Goal: Communication & Community: Answer question/provide support

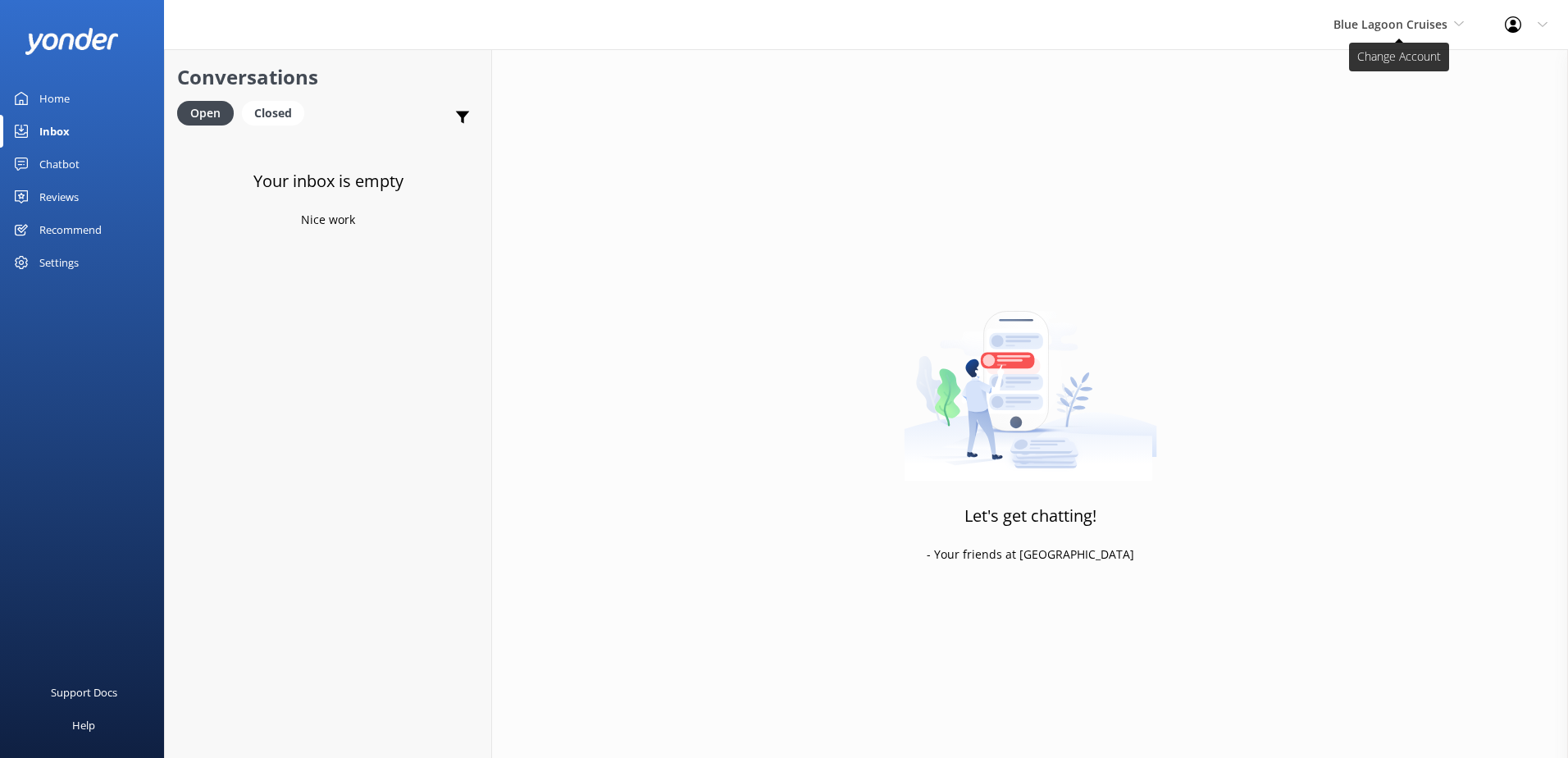
click at [1366, 30] on span "Blue Lagoon Cruises" at bounding box center [1390, 24] width 114 height 16
click at [1374, 66] on link "South Sea Sailing" at bounding box center [1395, 69] width 164 height 39
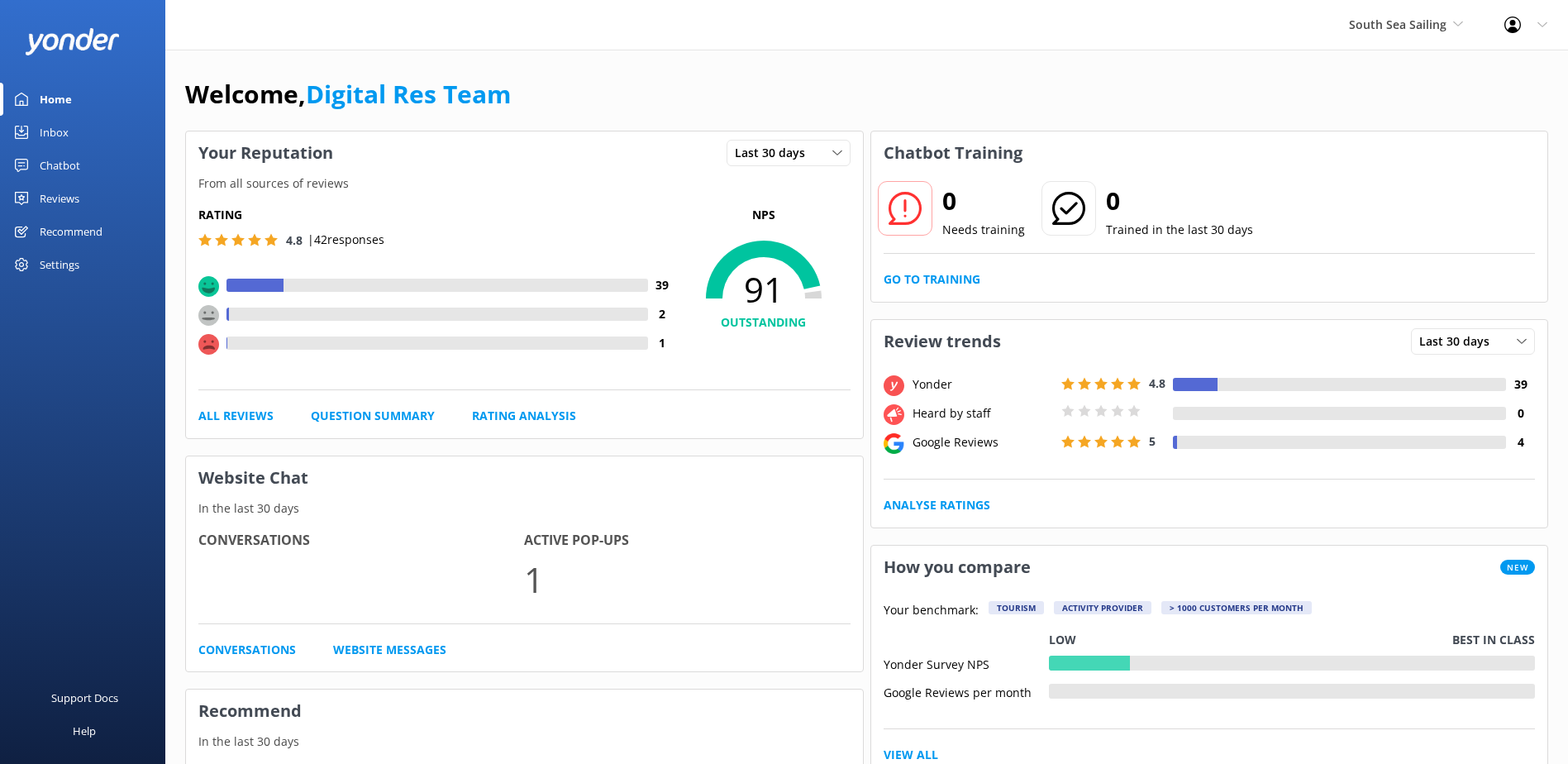
click at [72, 134] on link "Inbox" at bounding box center [82, 132] width 165 height 33
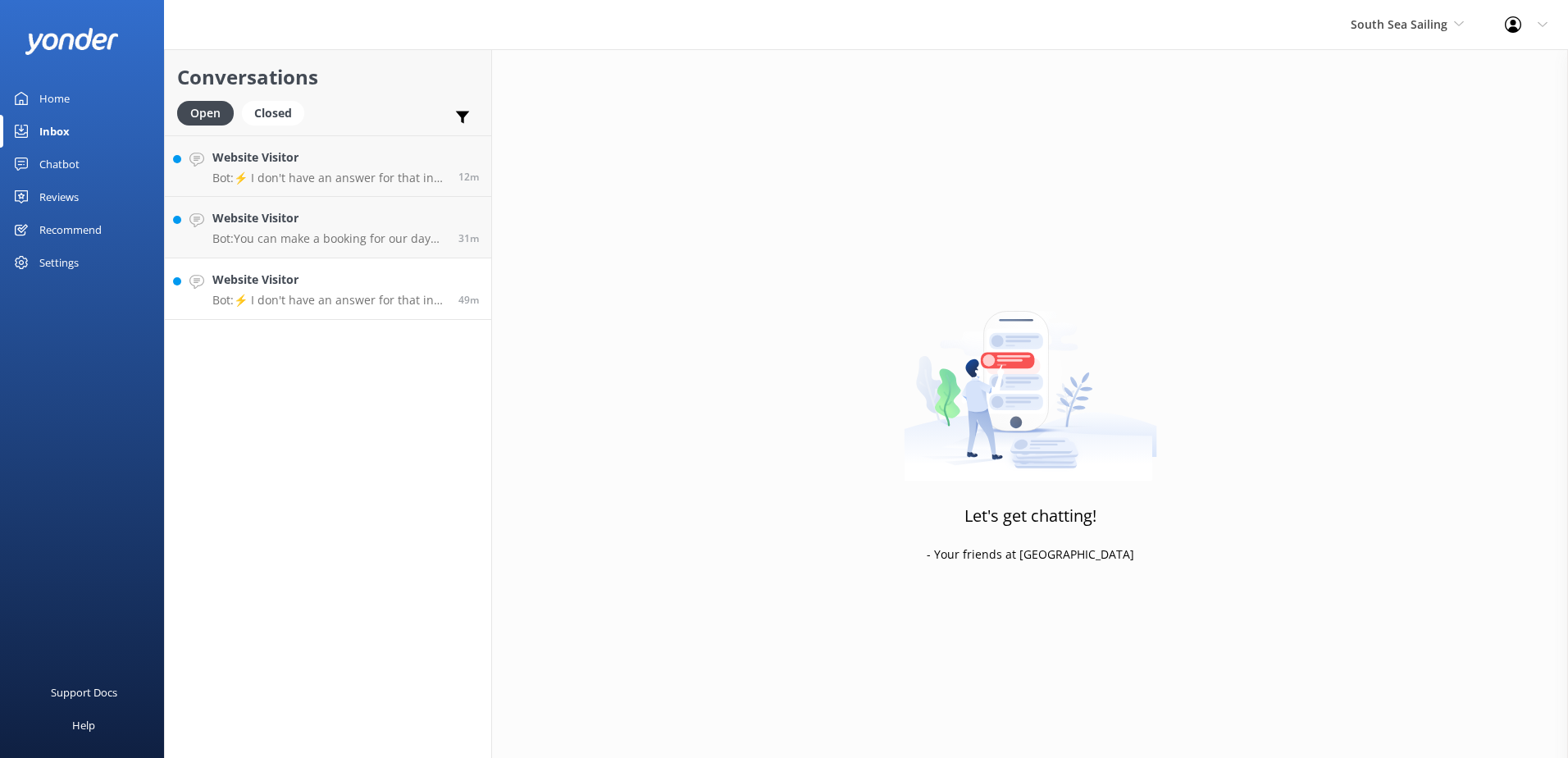
click at [315, 286] on h4 "Website Visitor" at bounding box center [329, 280] width 234 height 18
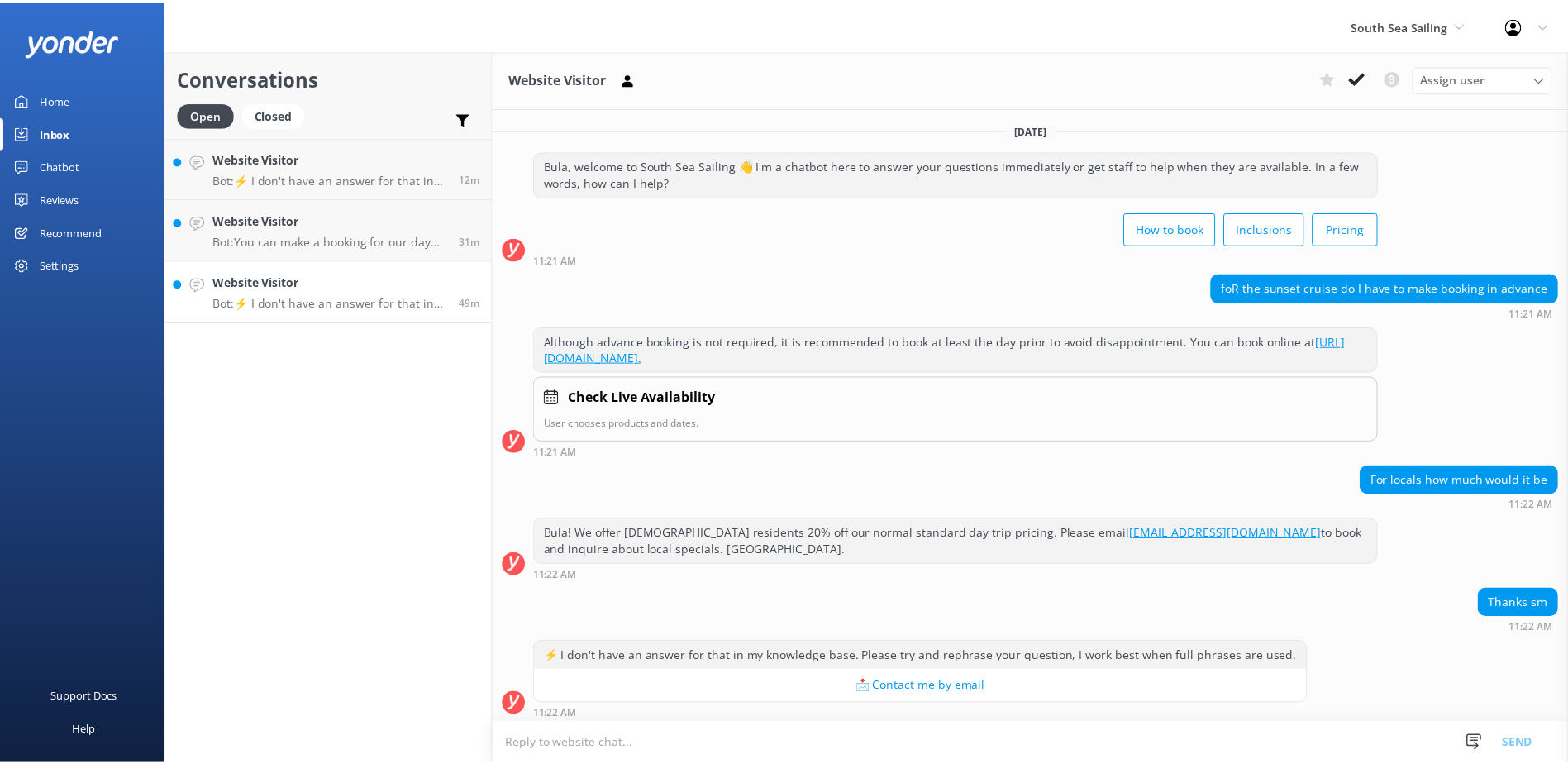
scroll to position [6, 0]
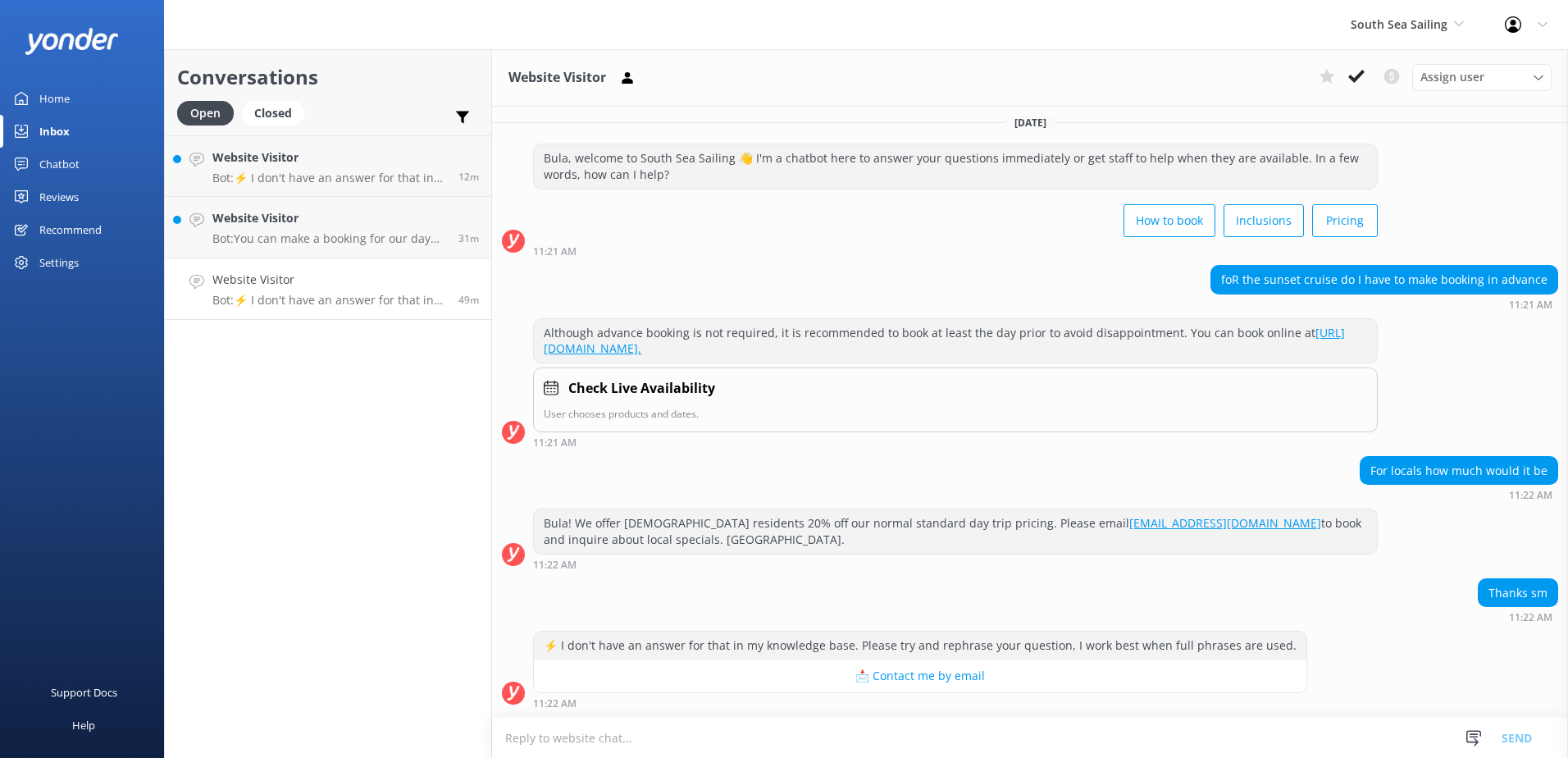
drag, startPoint x: 1369, startPoint y: 71, endPoint x: 1360, endPoint y: 71, distance: 9.0
click at [1368, 71] on button at bounding box center [1356, 76] width 29 height 25
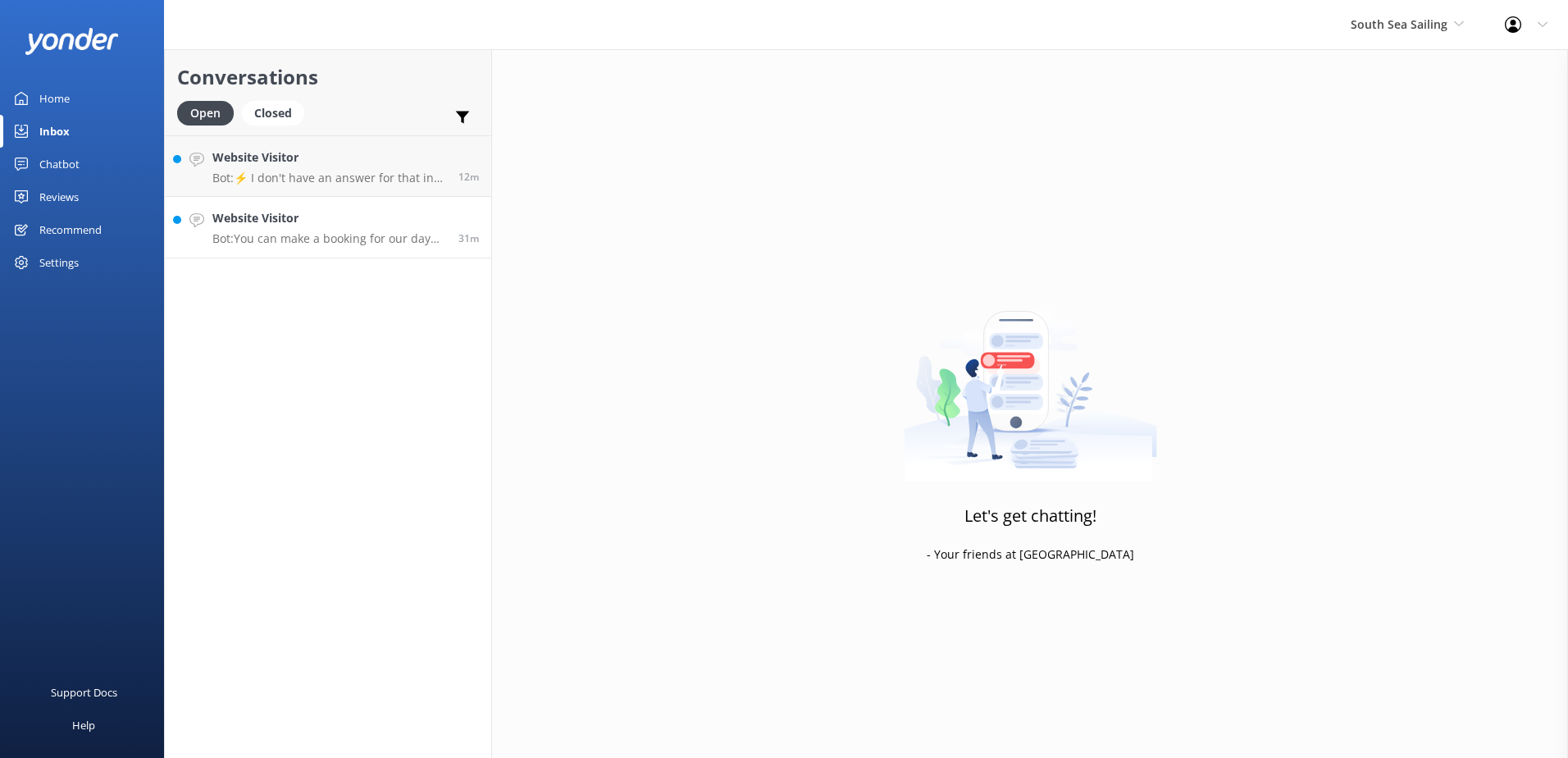
click at [334, 232] on p "Bot: You can make a booking for our day trip or sunset cruise online via our we…" at bounding box center [329, 238] width 234 height 15
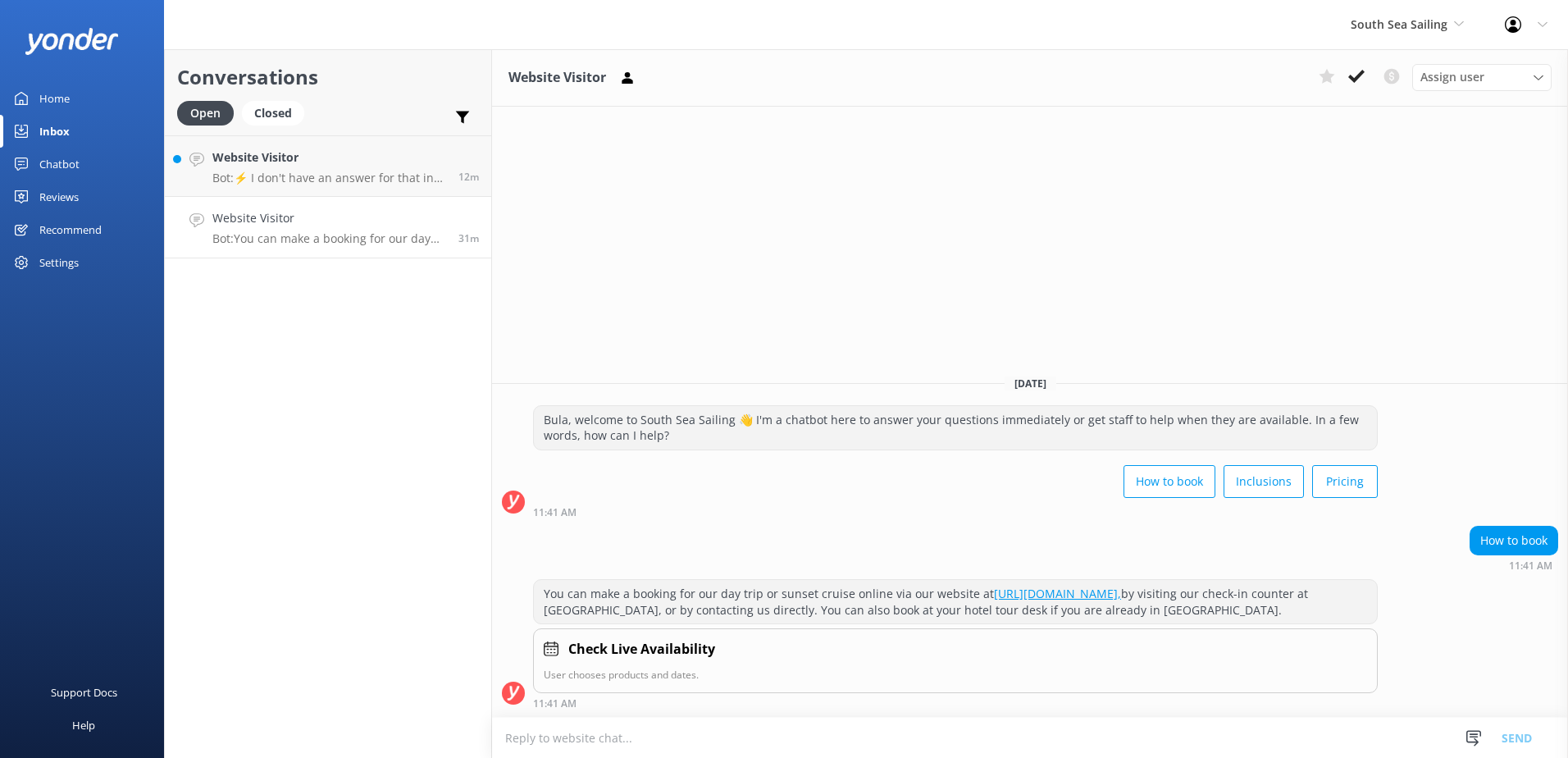
click at [1351, 63] on div "Website Visitor Assign user Sonya Alyssa Digital Res Team Miri Koroitamana Lave…" at bounding box center [1030, 78] width 1076 height 58
click at [1362, 80] on icon at bounding box center [1356, 76] width 16 height 16
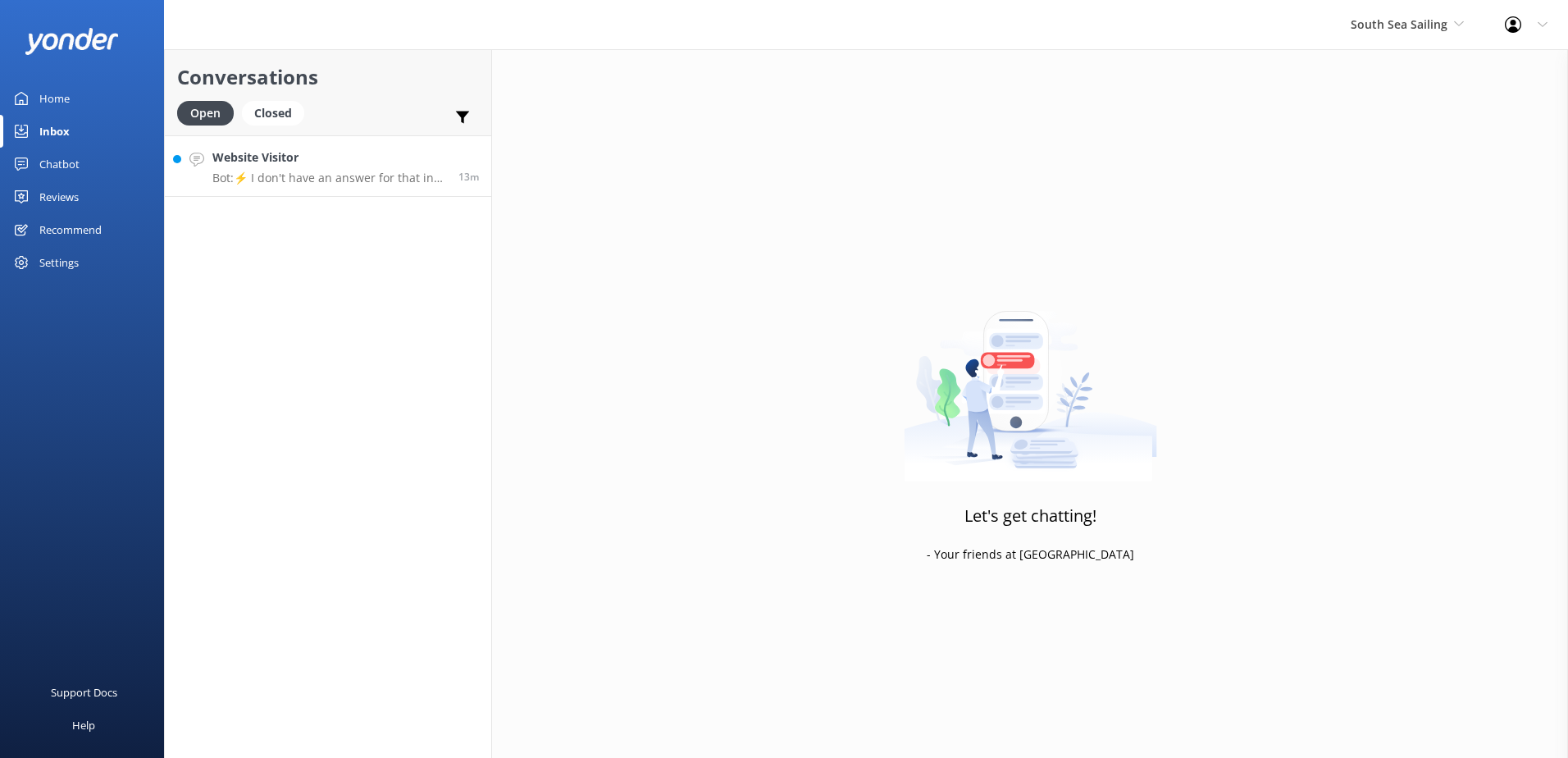
click at [309, 192] on link "Website Visitor Bot: ⚡ I don't have an answer for that in my knowledge base. Pl…" at bounding box center [328, 166] width 326 height 61
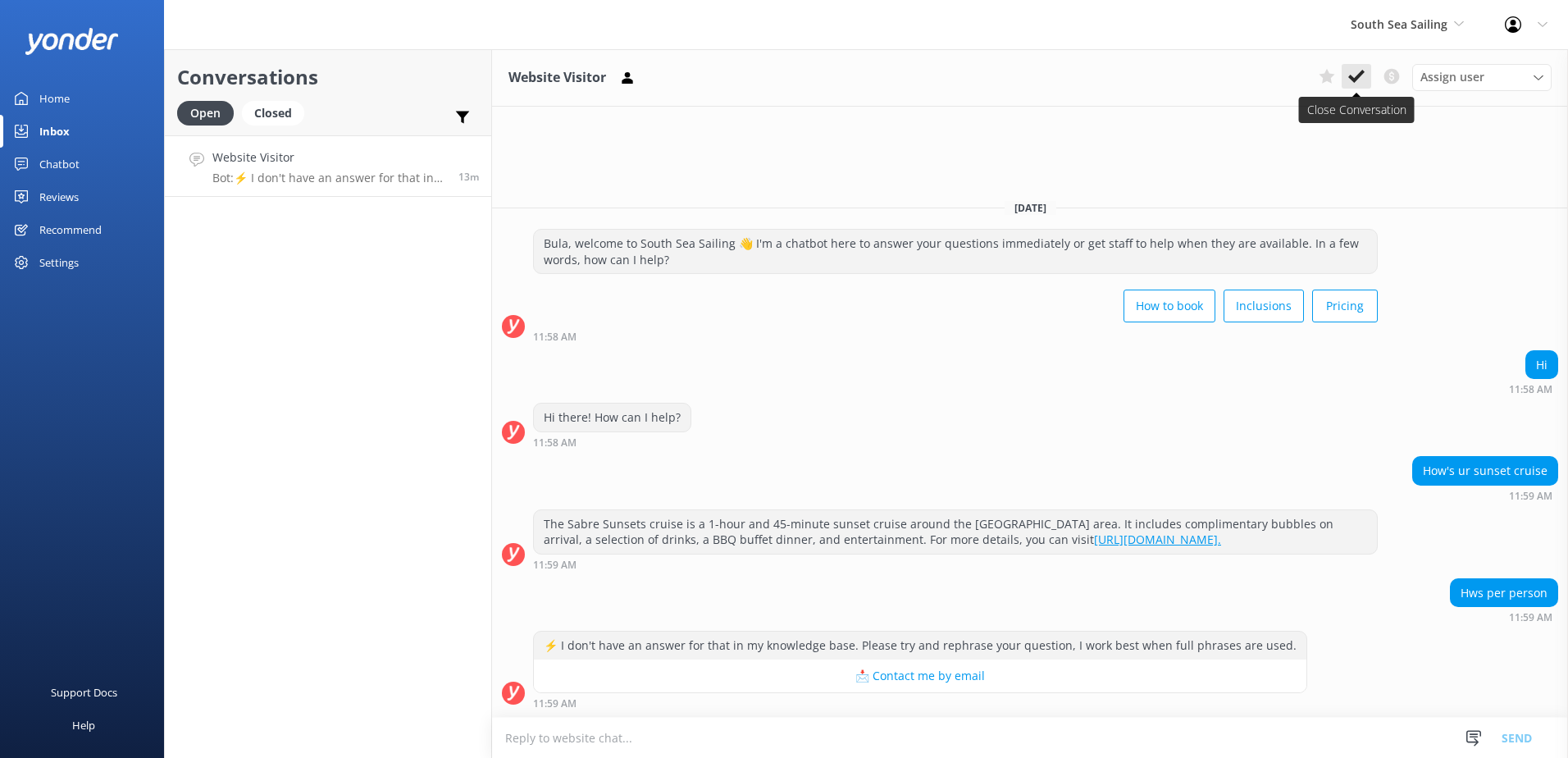
click at [1368, 73] on button at bounding box center [1356, 76] width 29 height 25
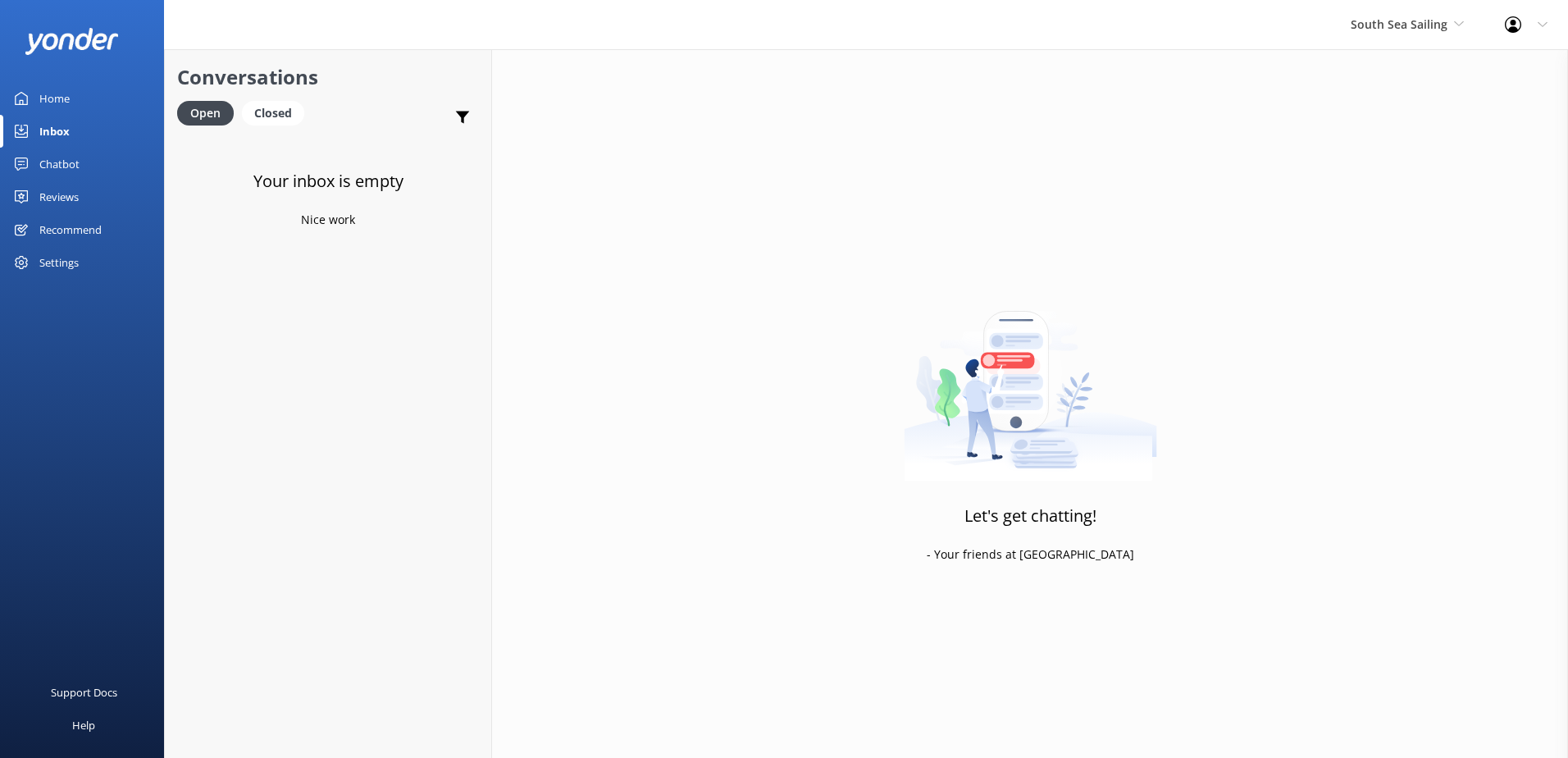
click at [61, 165] on div "Chatbot" at bounding box center [60, 164] width 40 height 33
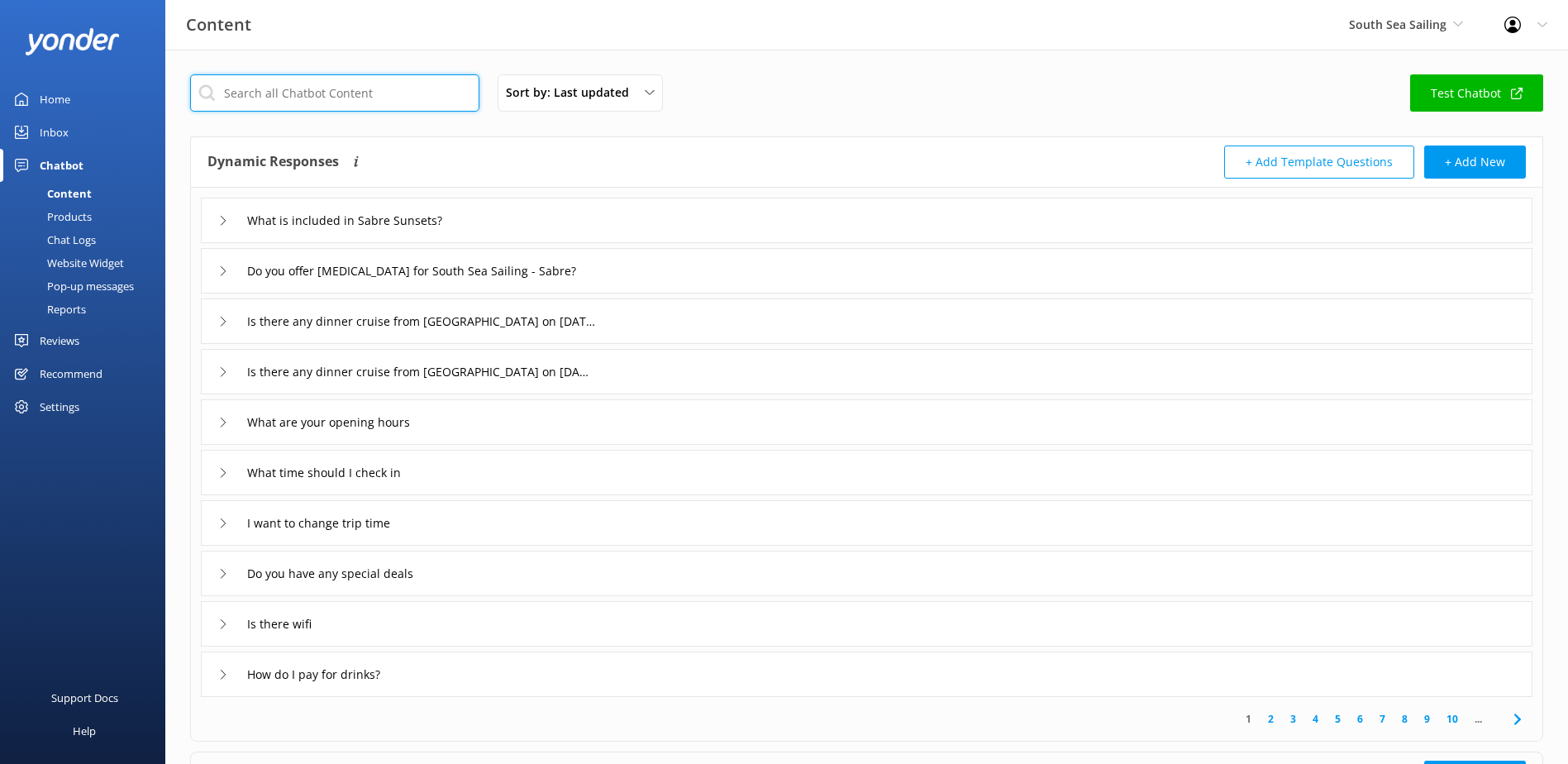
click at [316, 106] on input "text" at bounding box center [334, 93] width 289 height 37
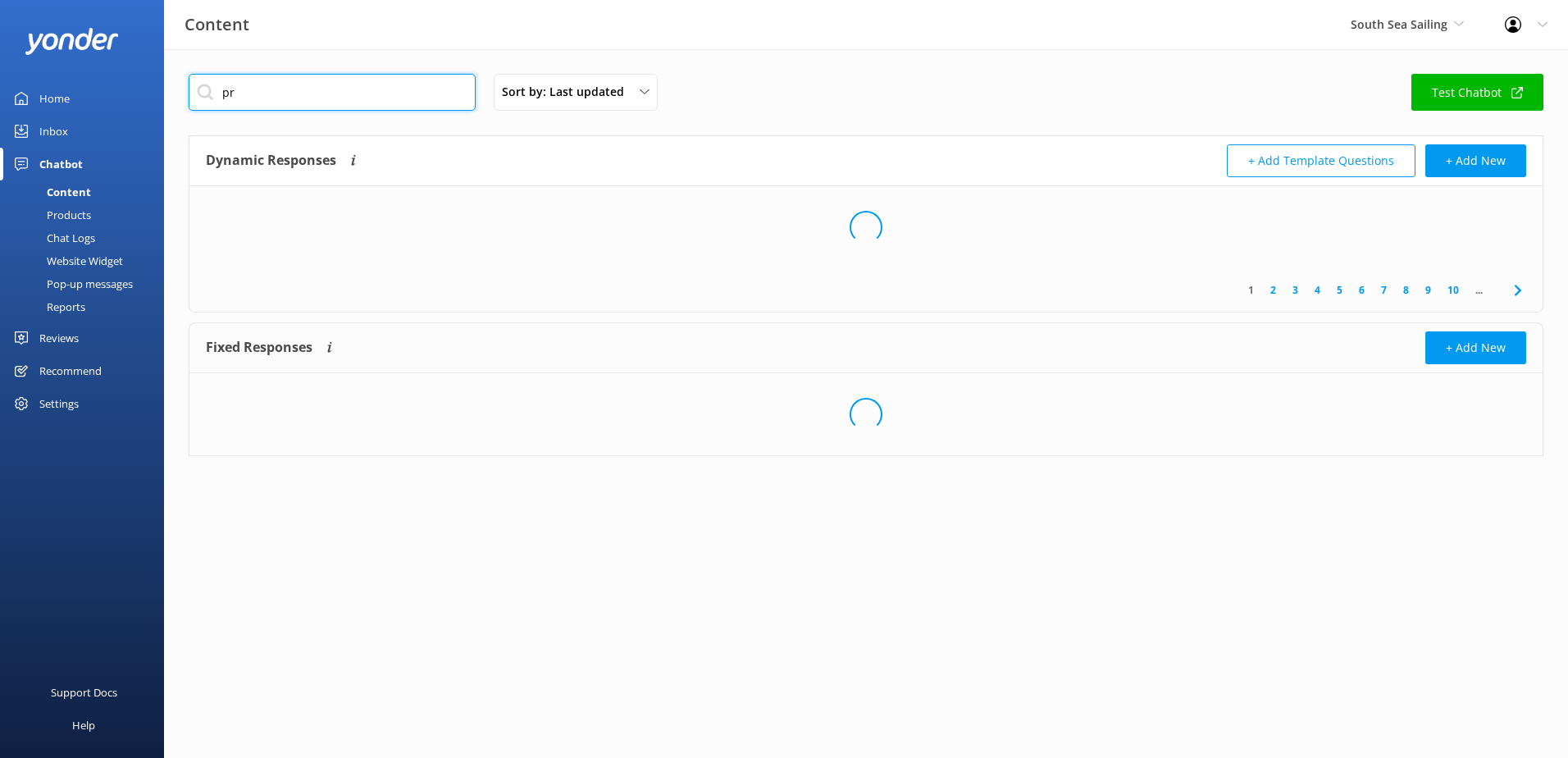
type input "p"
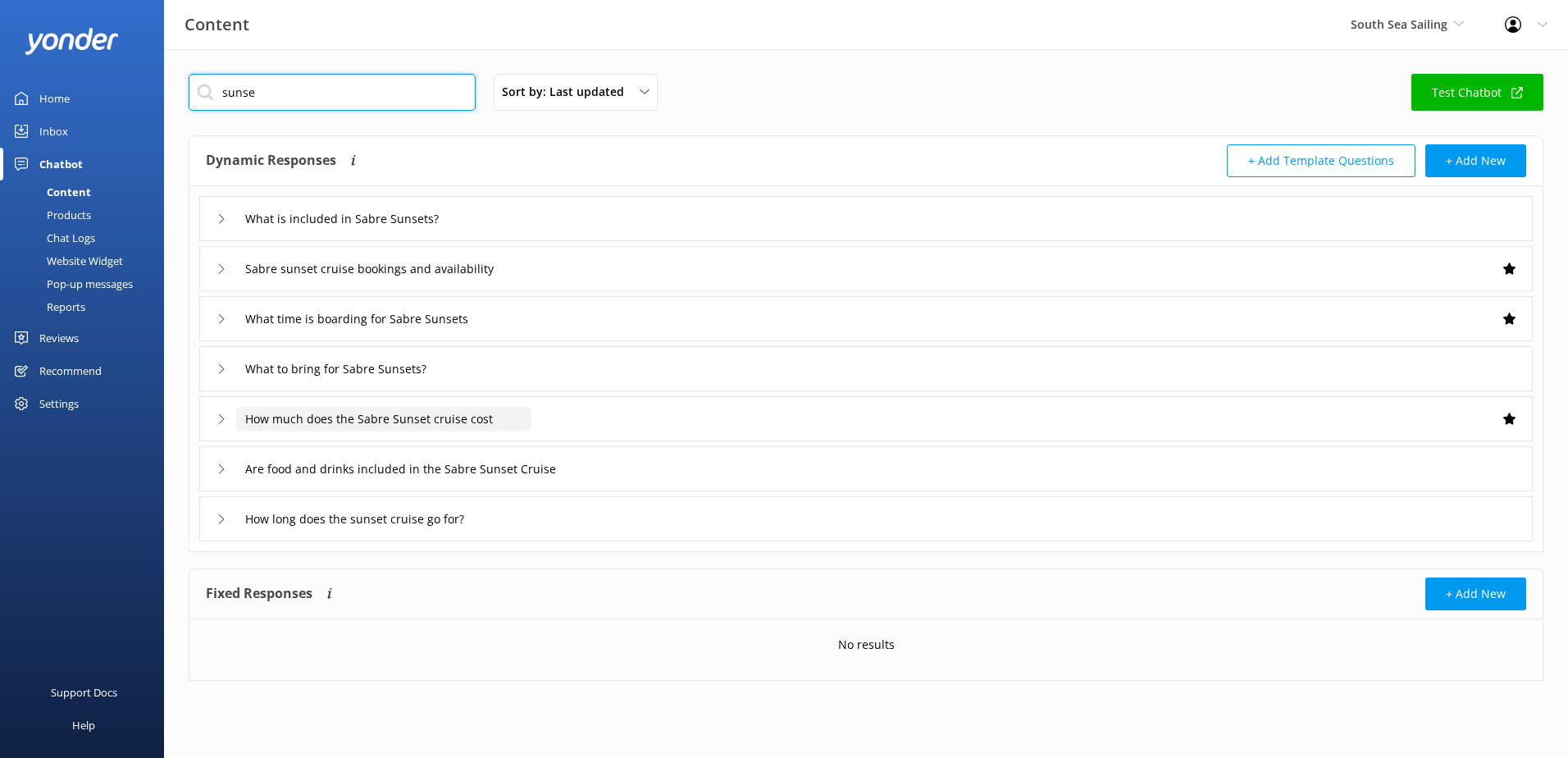
type input "sunse"
click at [349, 420] on input "How much does the Sabre Sunset cruise cost" at bounding box center [384, 419] width 295 height 25
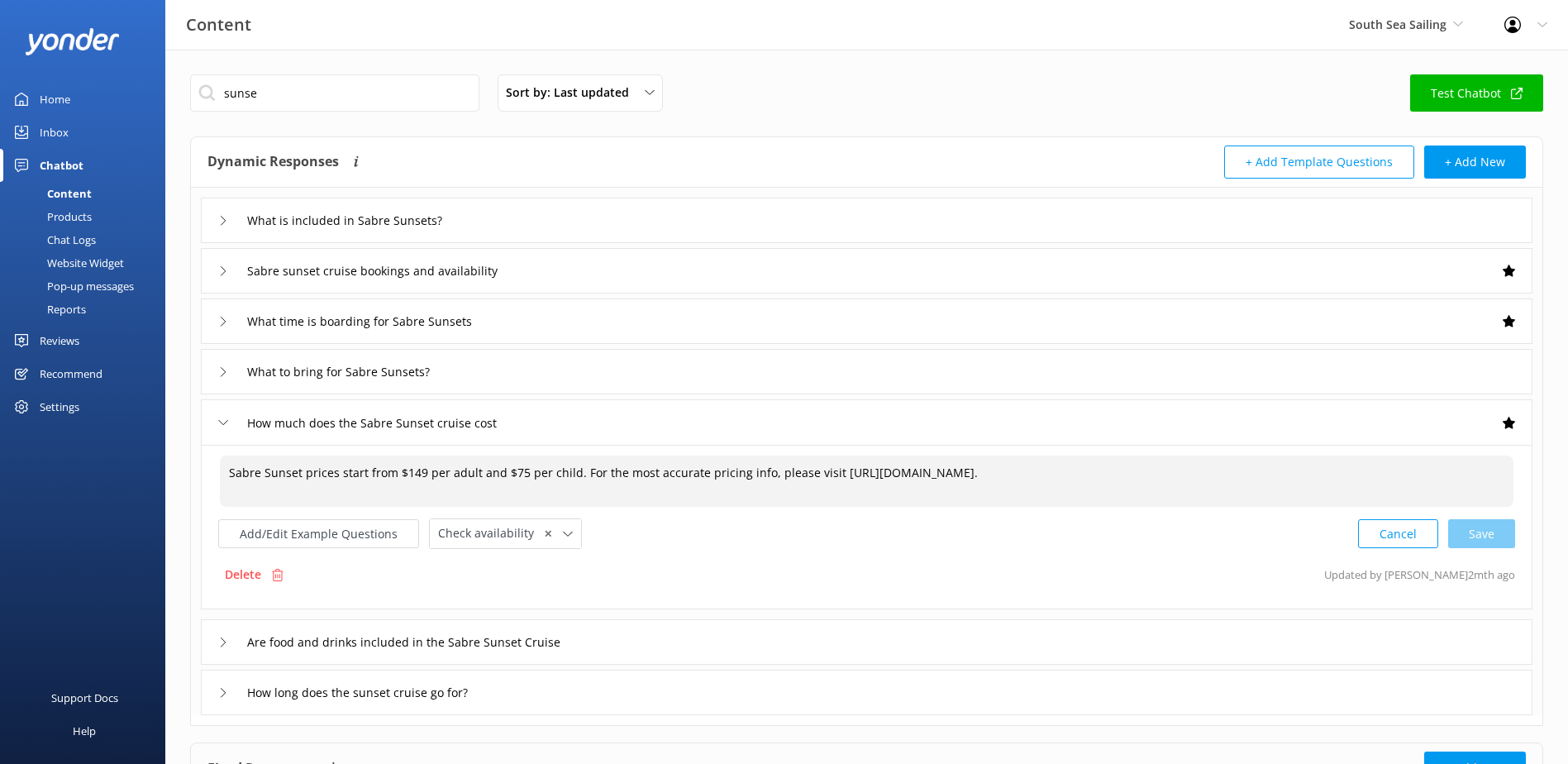
drag, startPoint x: 1209, startPoint y: 467, endPoint x: -4, endPoint y: 439, distance: 1213.3
click at [0, 439] on html "Content South Sea Sailing South Sea Sailing South Sea Cruises Malamala Beach Cl…" at bounding box center [784, 453] width 1568 height 906
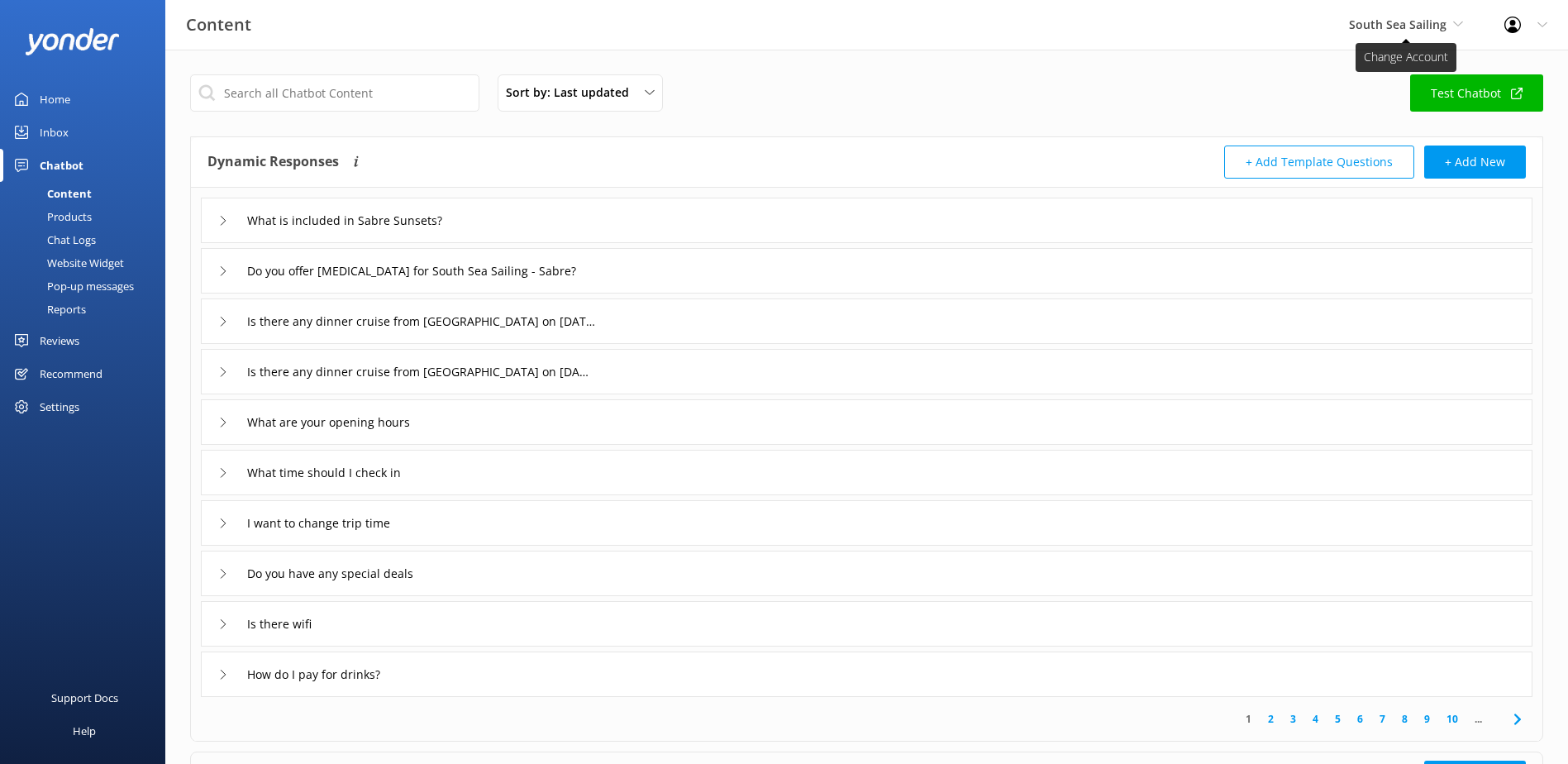
drag, startPoint x: 1355, startPoint y: 15, endPoint x: 1368, endPoint y: 22, distance: 14.8
click at [1355, 16] on span "South Sea Sailing" at bounding box center [1405, 25] width 114 height 18
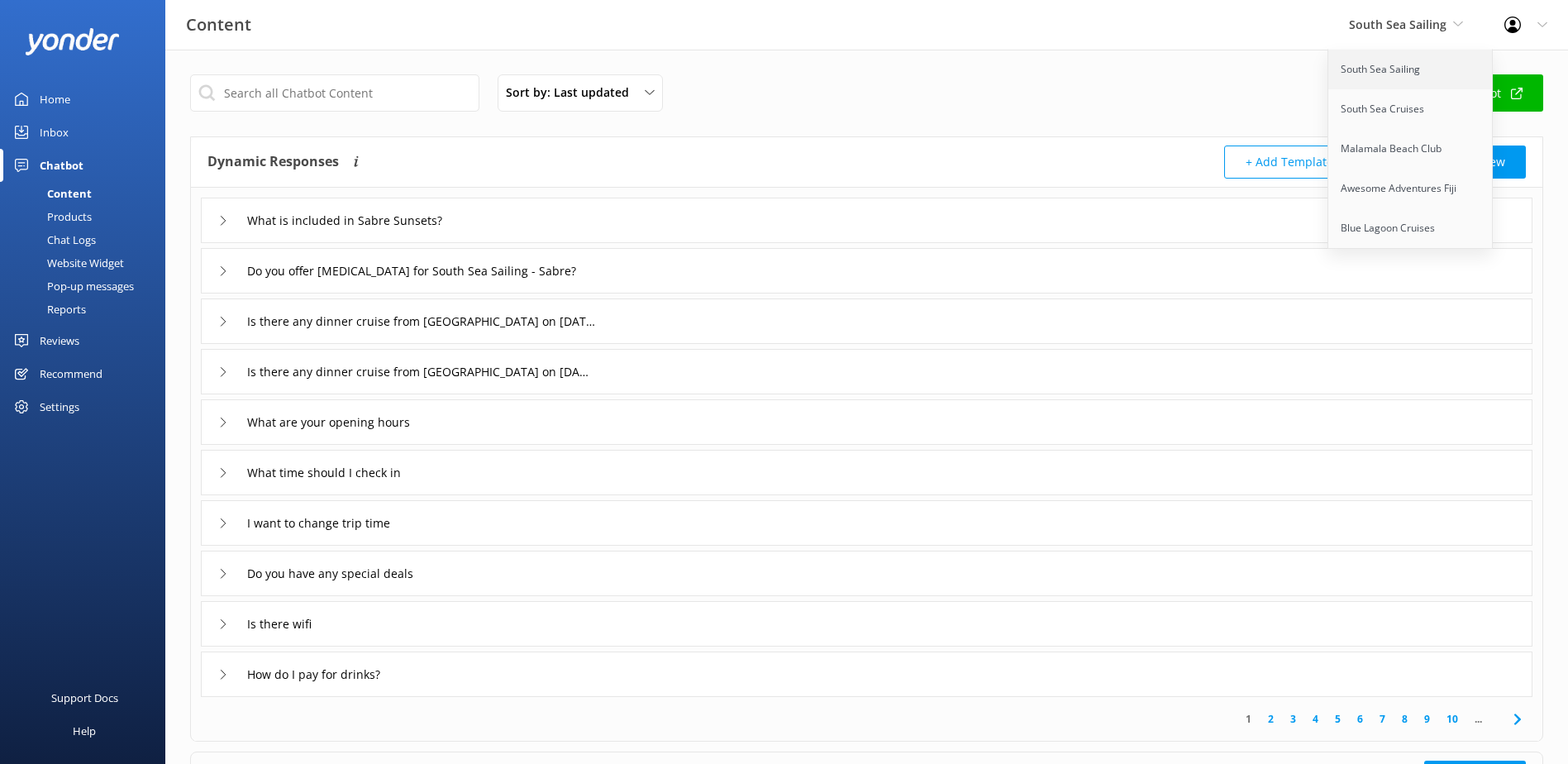
click at [1403, 60] on link "South Sea Sailing" at bounding box center [1410, 69] width 165 height 40
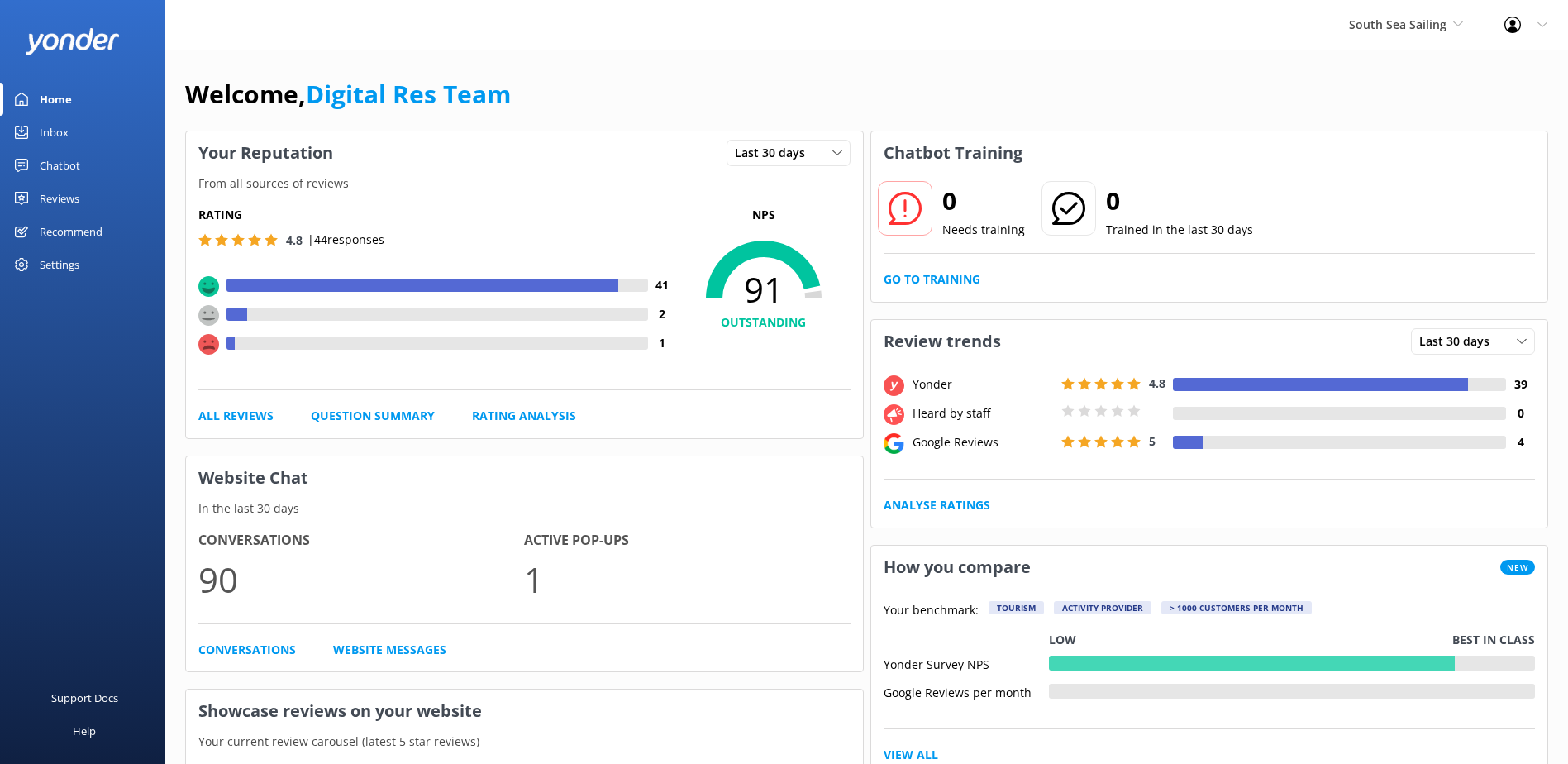
click at [70, 139] on link "Inbox" at bounding box center [82, 132] width 165 height 33
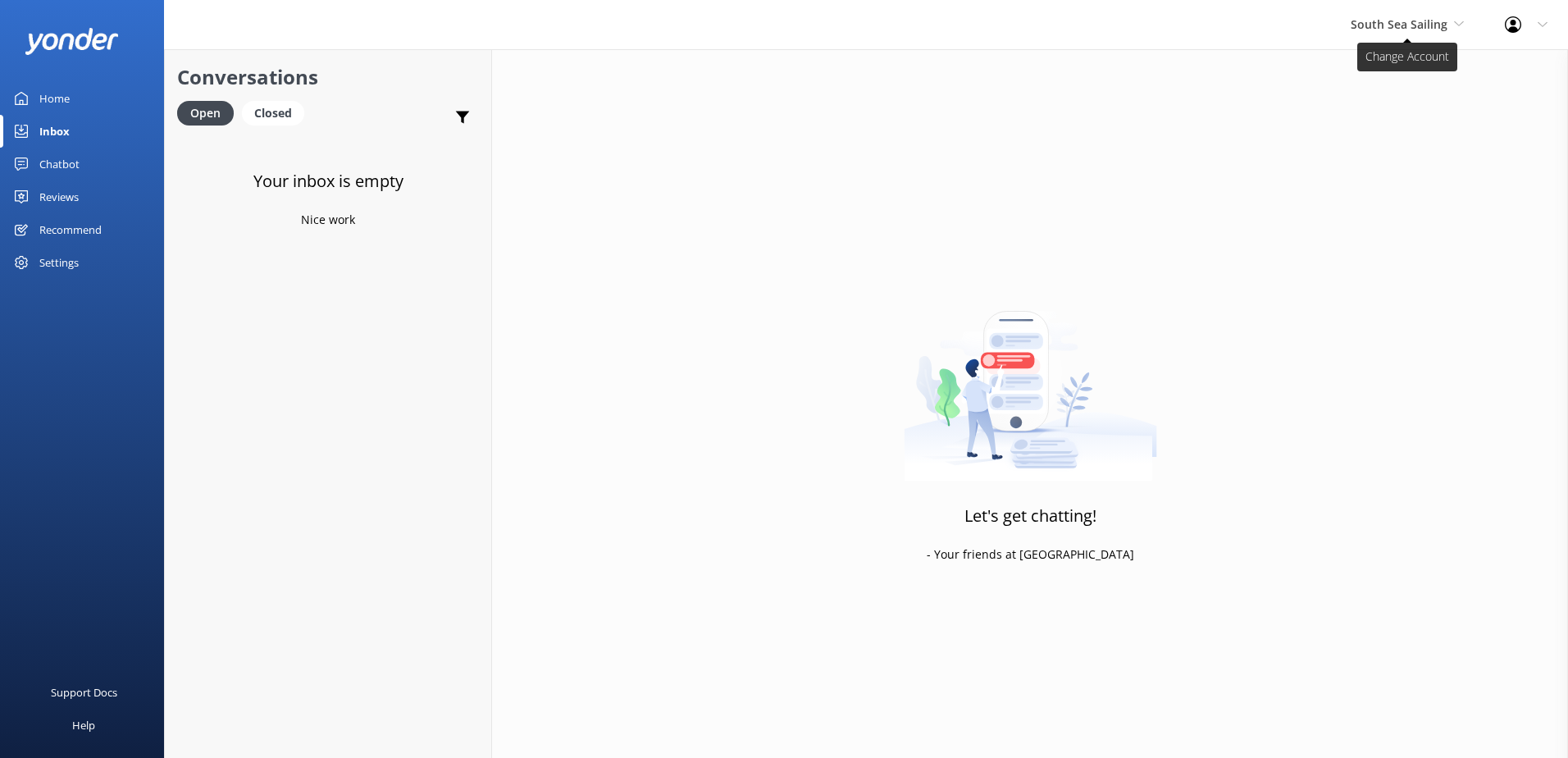
click at [1400, 23] on span "South Sea Sailing" at bounding box center [1399, 24] width 97 height 16
click at [1403, 101] on link "South Sea Cruises" at bounding box center [1411, 108] width 164 height 39
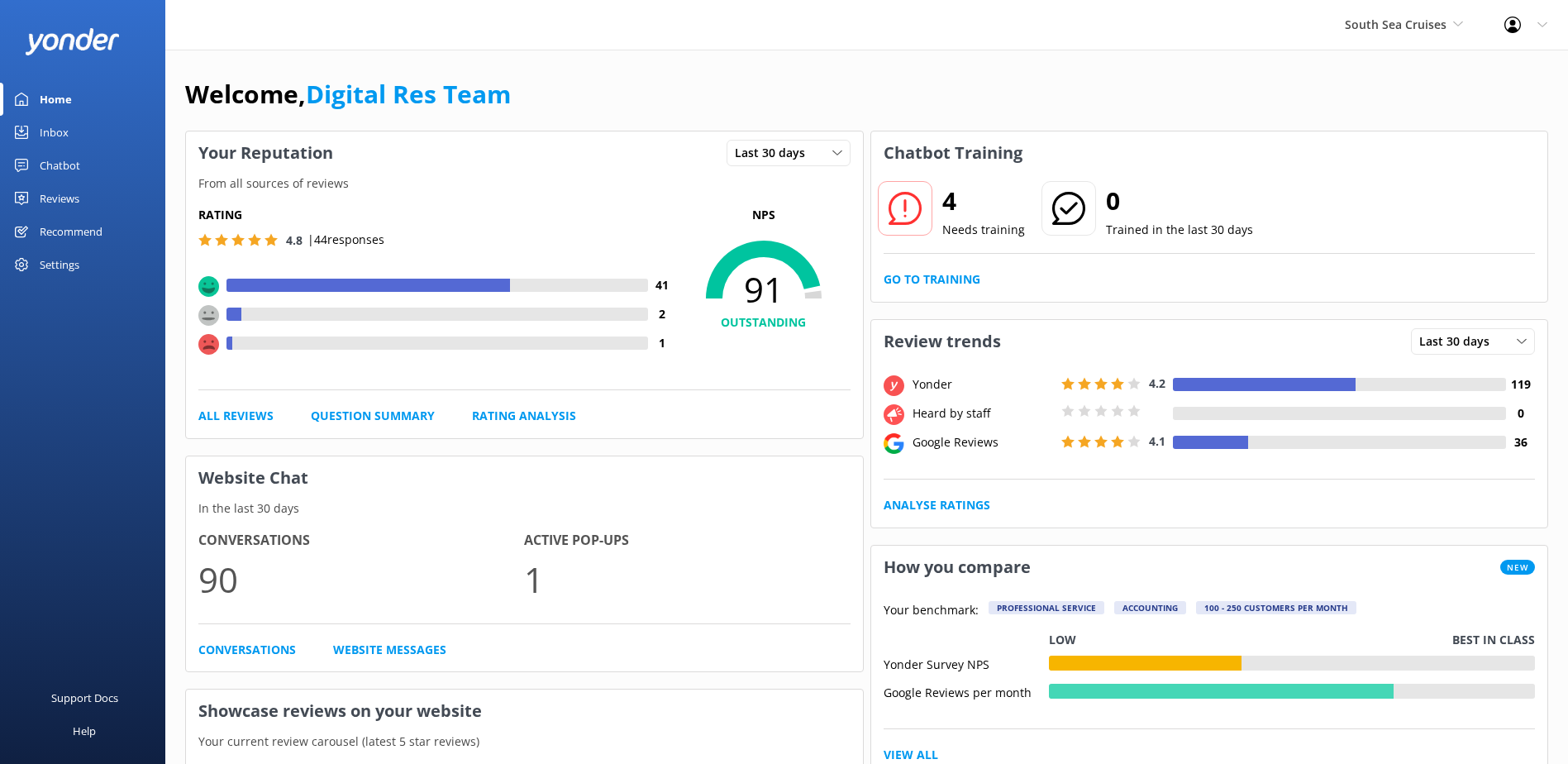
click at [52, 128] on div "Inbox" at bounding box center [54, 132] width 29 height 33
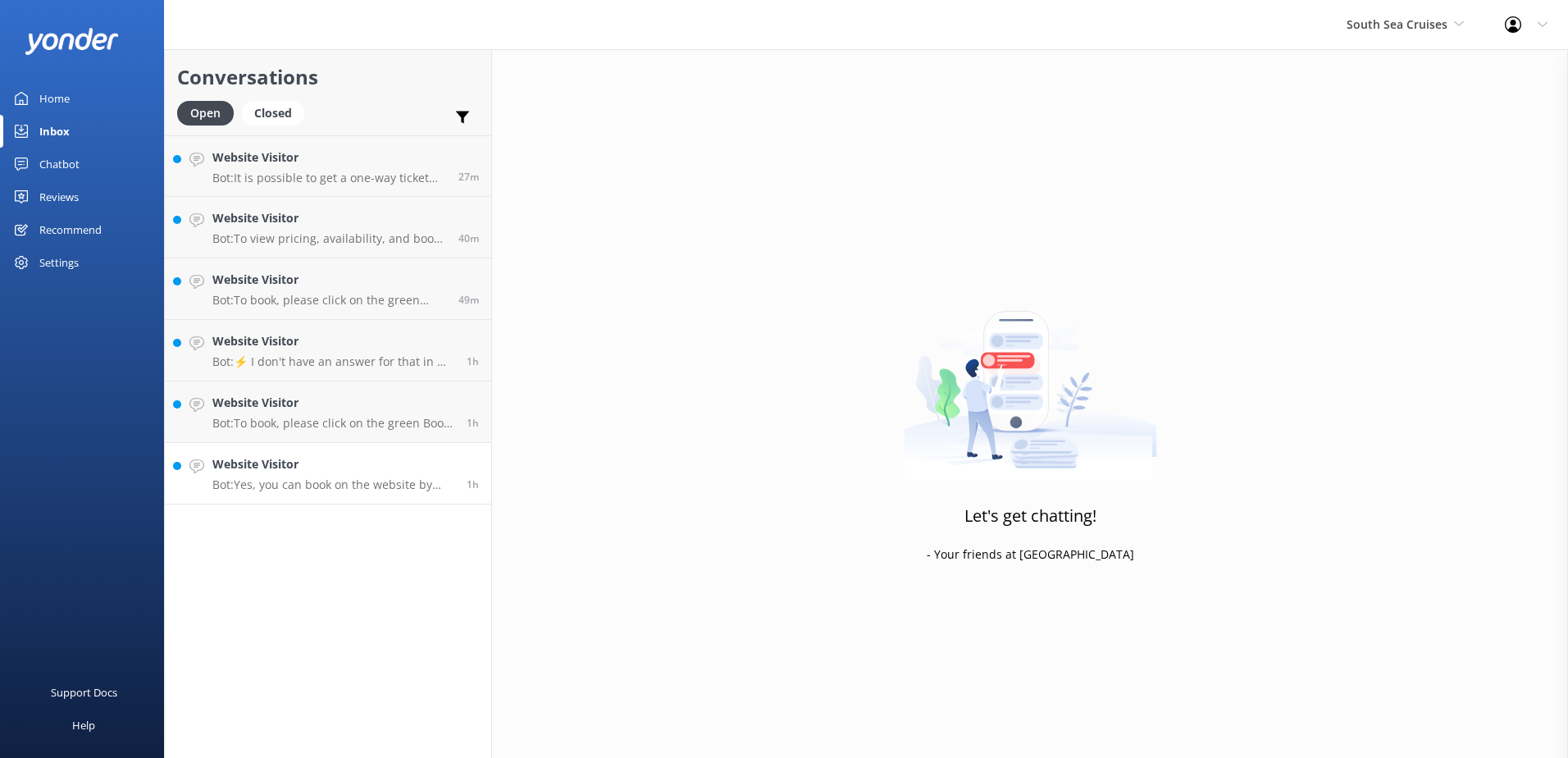
click at [334, 482] on p "Bot: Yes, you can book on the website by clicking the green Book Now button or …" at bounding box center [334, 485] width 242 height 15
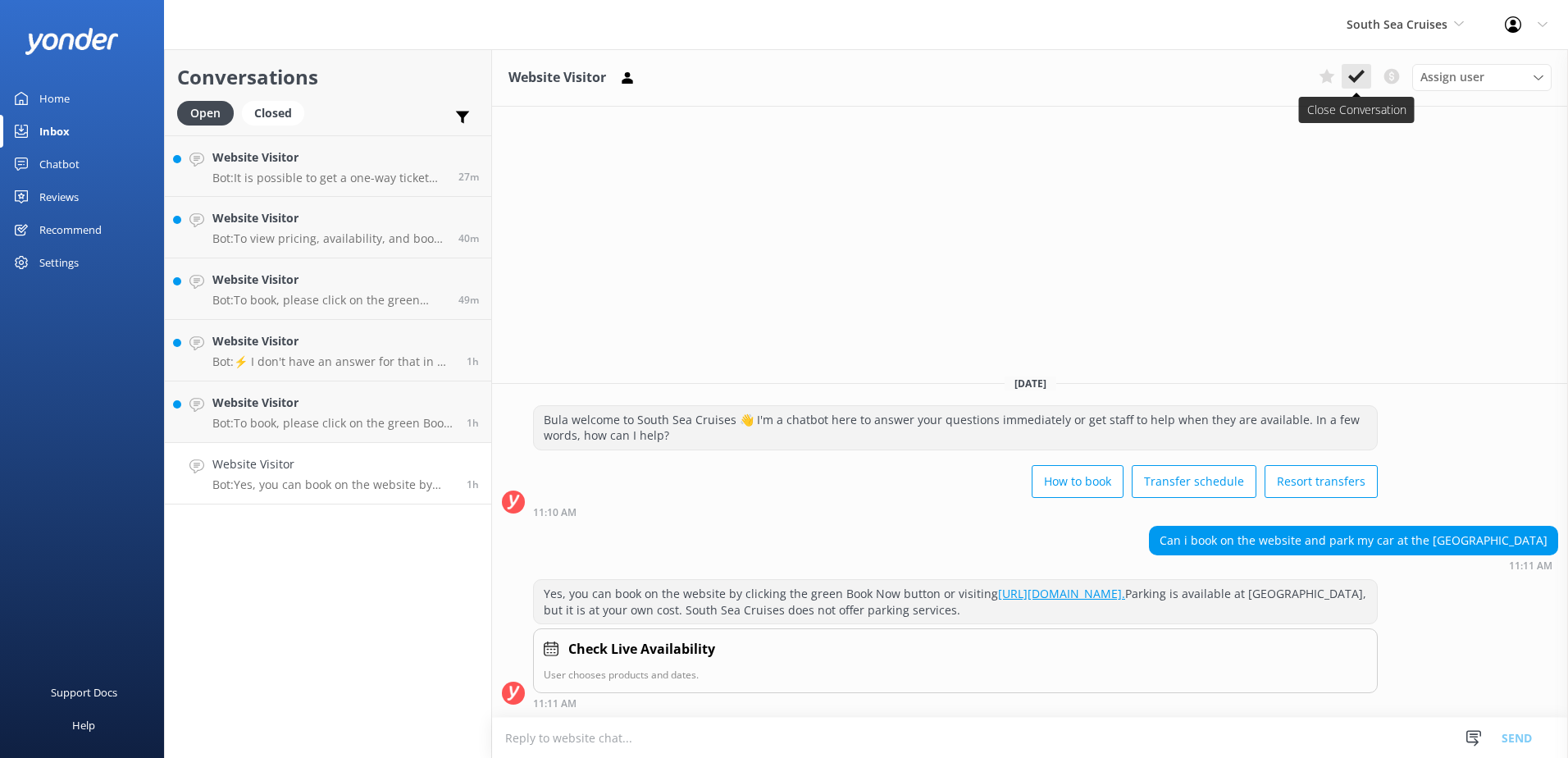
click at [1354, 72] on icon at bounding box center [1356, 76] width 16 height 16
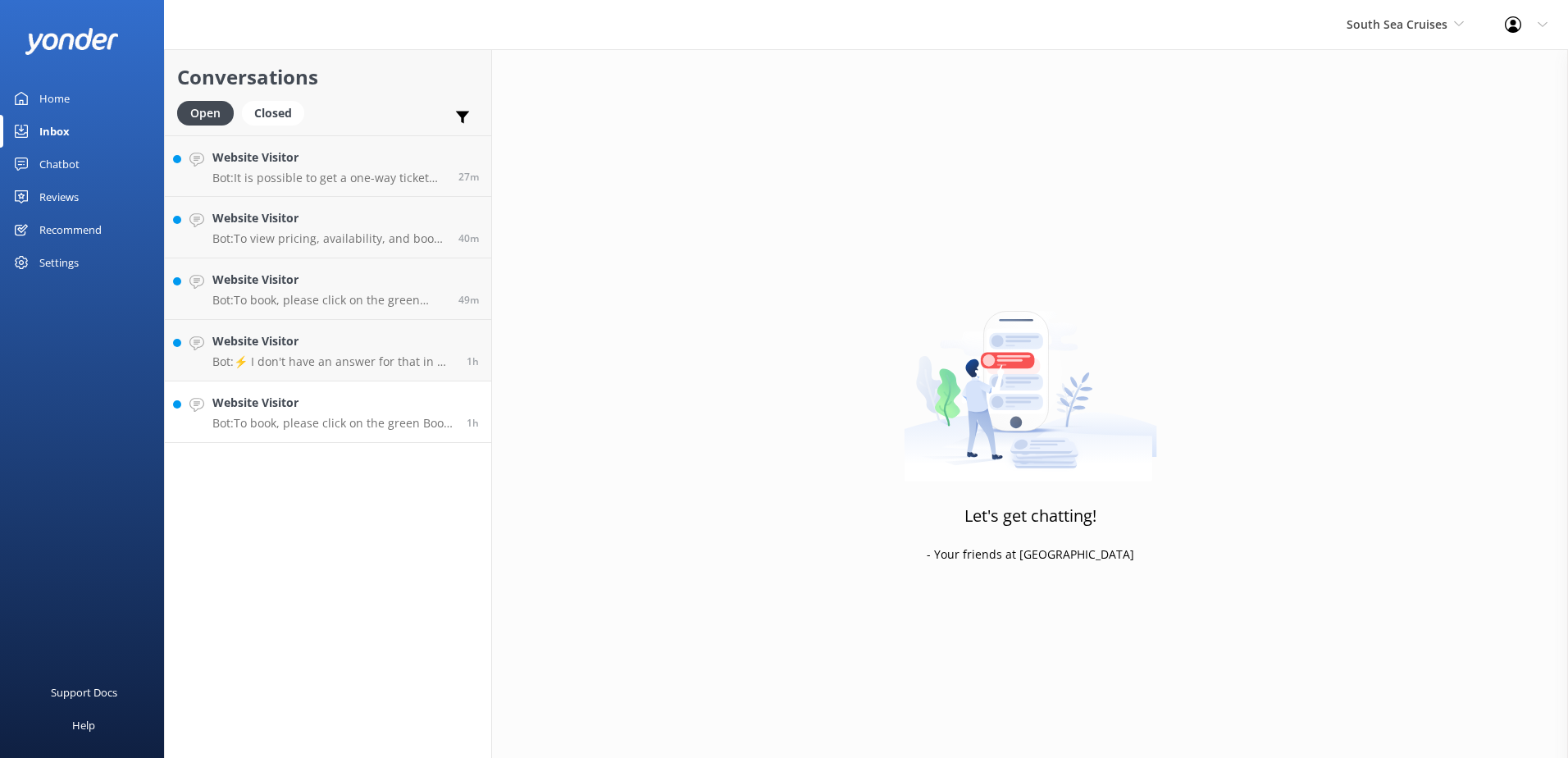
click at [386, 401] on h4 "Website Visitor" at bounding box center [334, 403] width 242 height 18
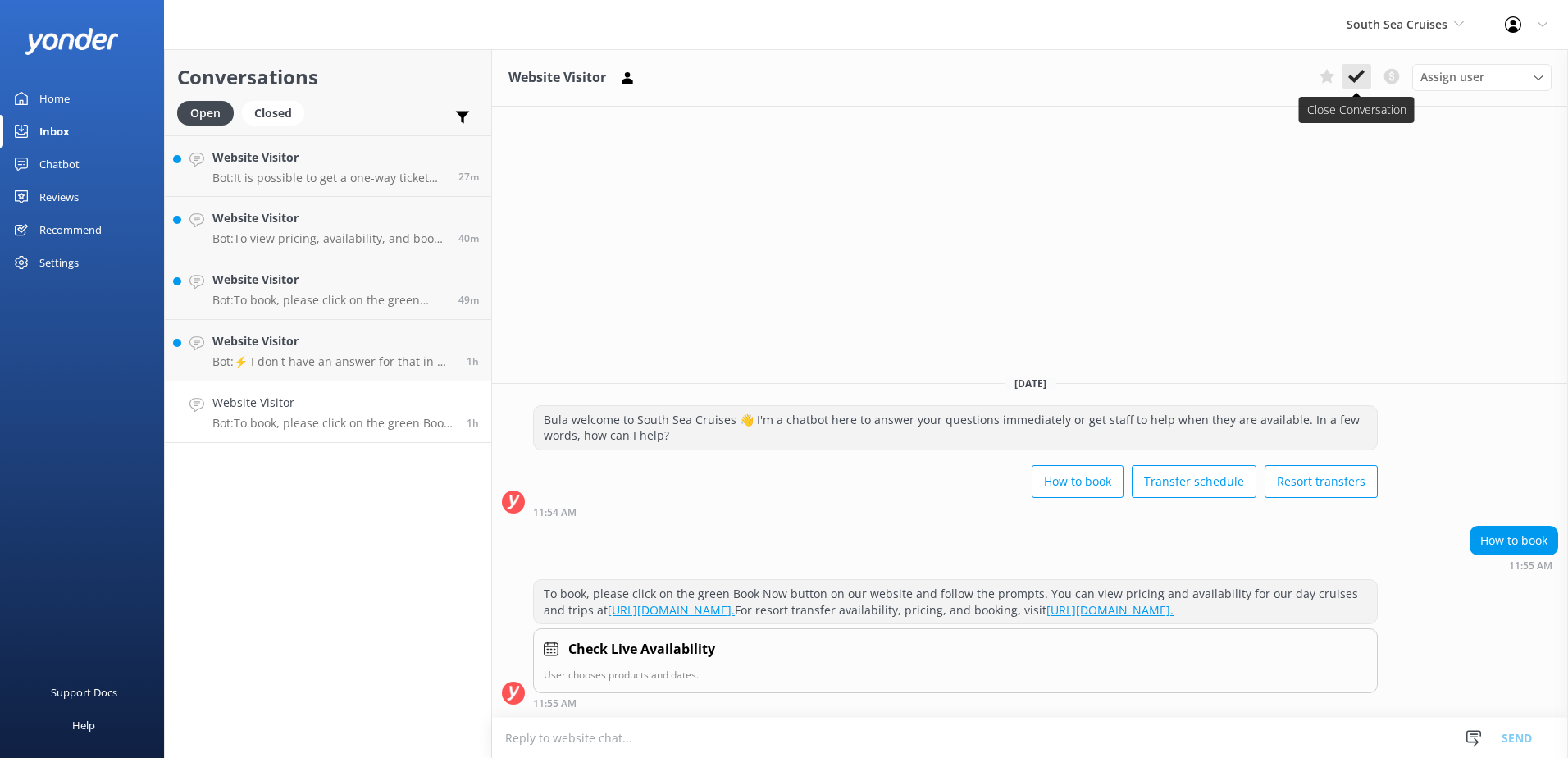
click at [1354, 82] on icon at bounding box center [1356, 76] width 16 height 16
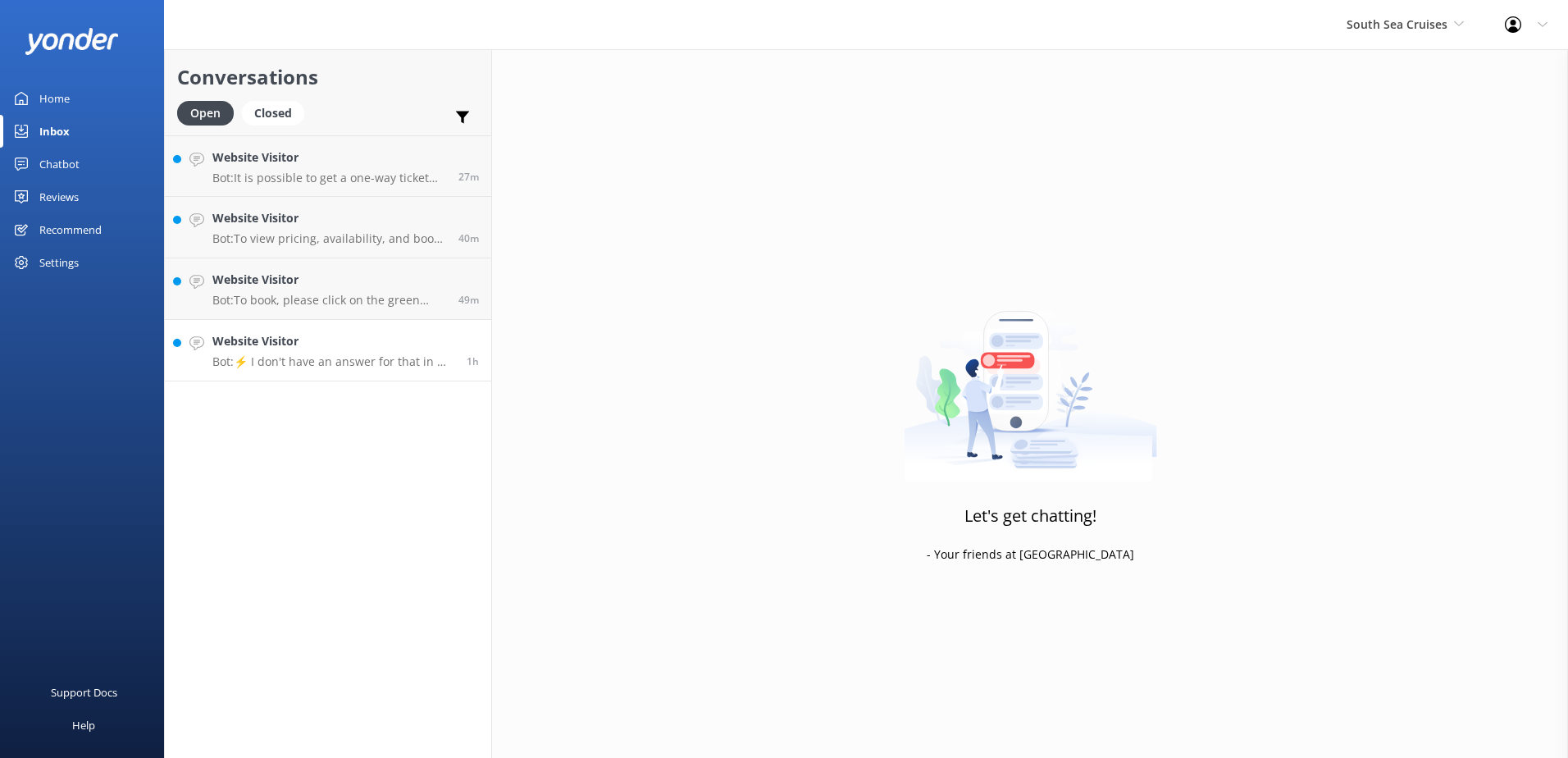
click at [346, 374] on link "Website Visitor Bot: ⚡ I don't have an answer for that in my knowledge base. Pl…" at bounding box center [328, 350] width 326 height 61
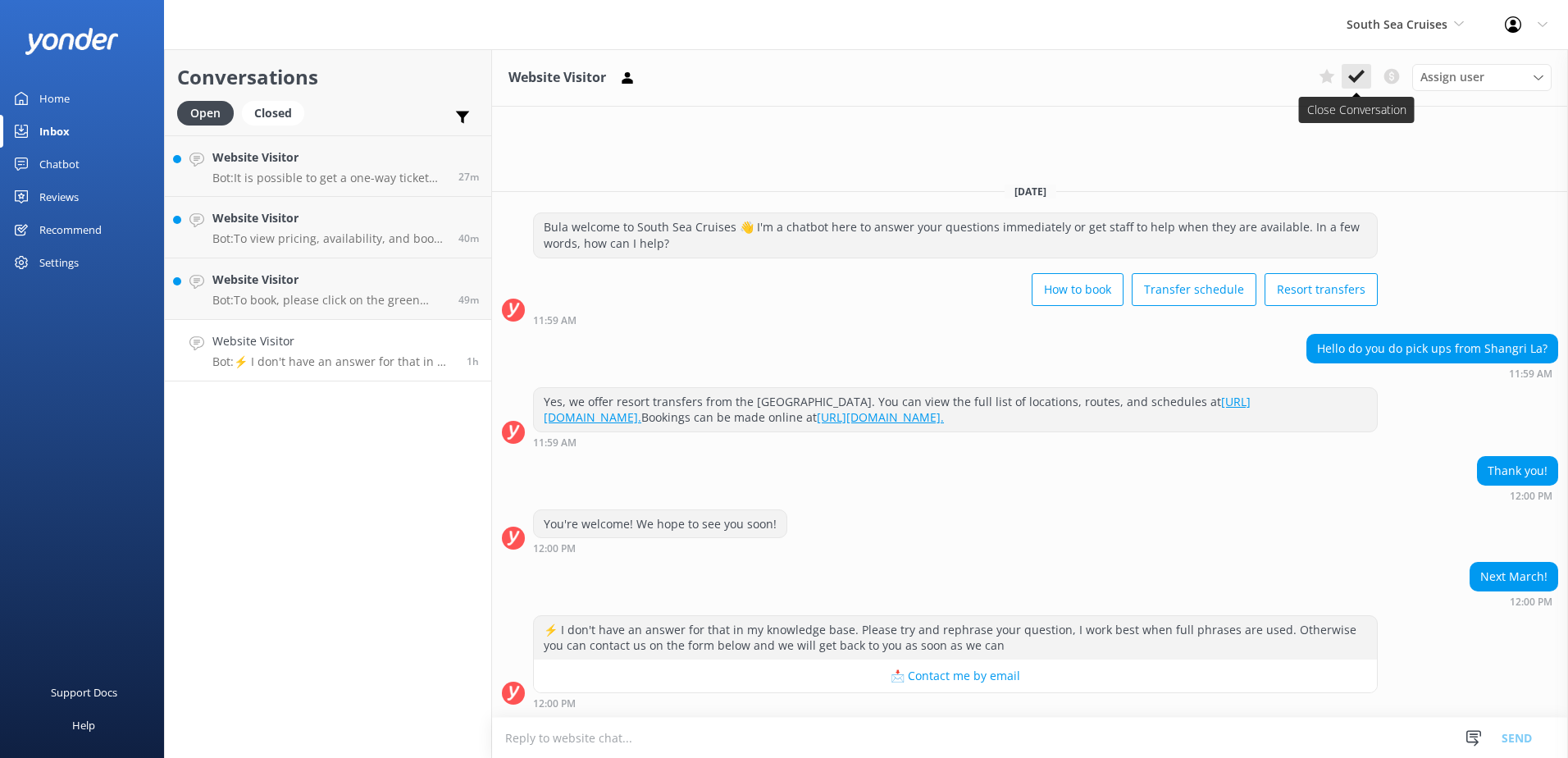
click at [1352, 72] on icon at bounding box center [1356, 76] width 16 height 16
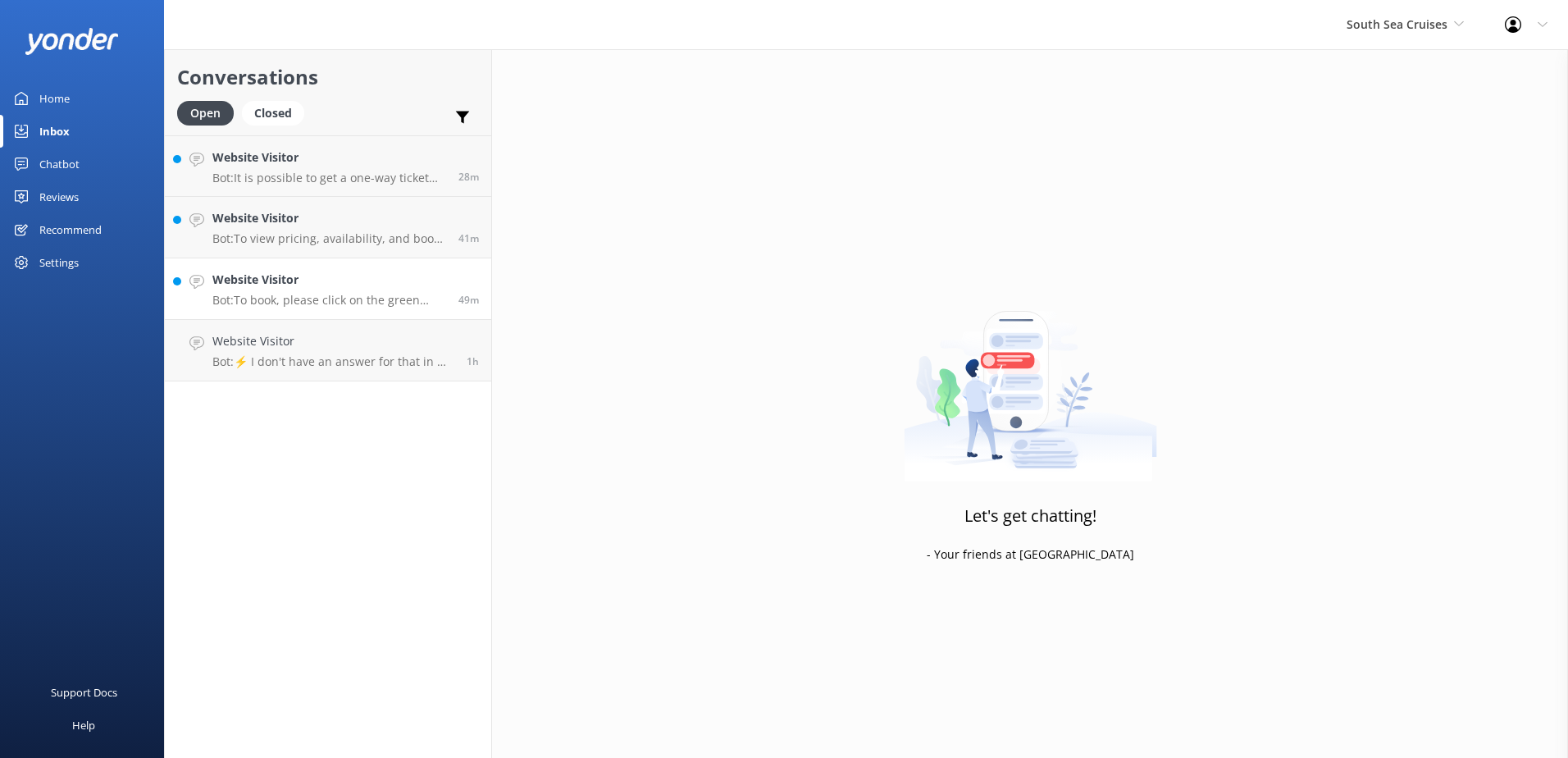
click at [367, 313] on link "Website Visitor Bot: To book, please click on the green Book Now button on our …" at bounding box center [328, 289] width 326 height 61
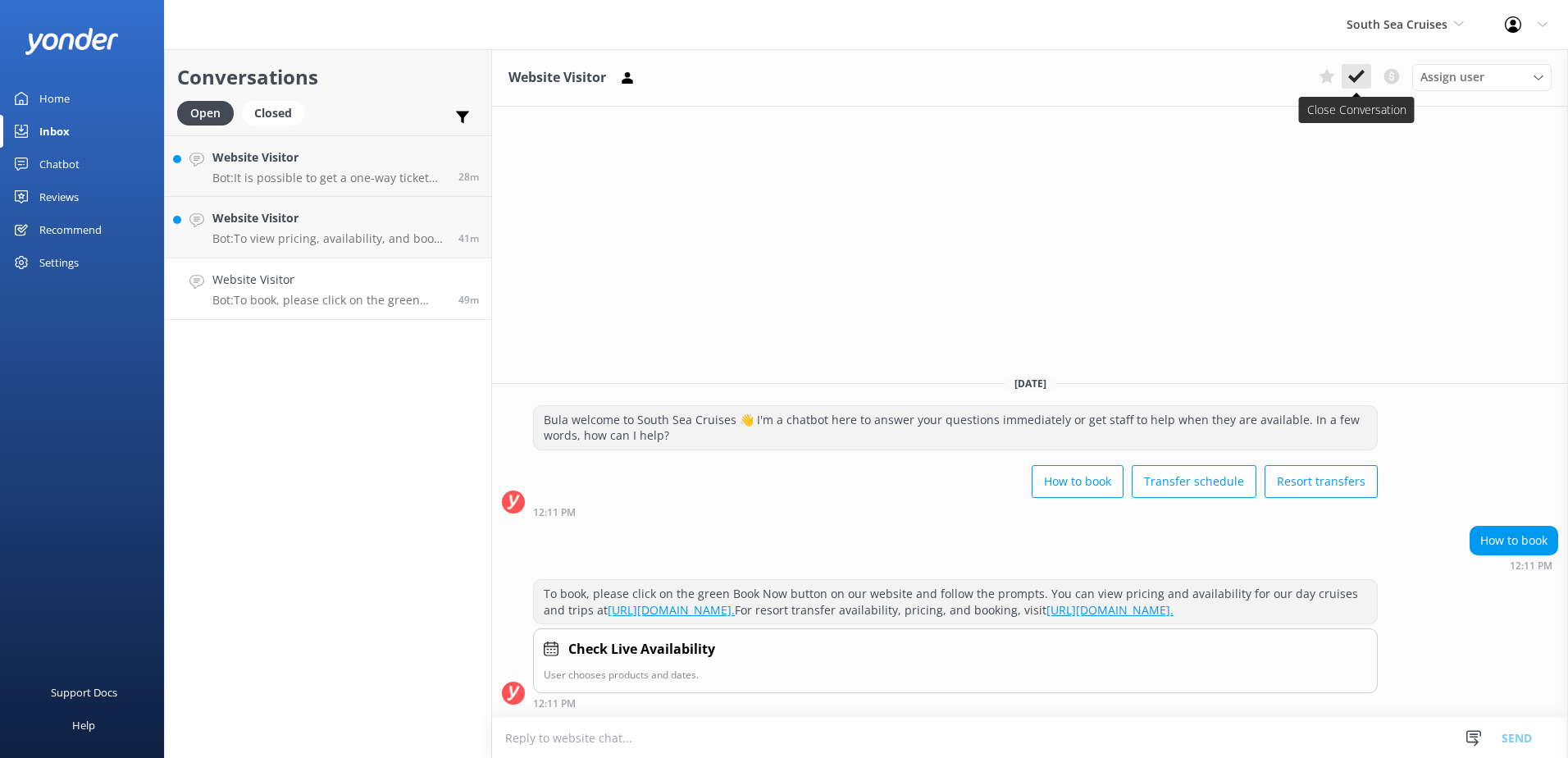
click at [1343, 86] on button at bounding box center [1356, 76] width 29 height 25
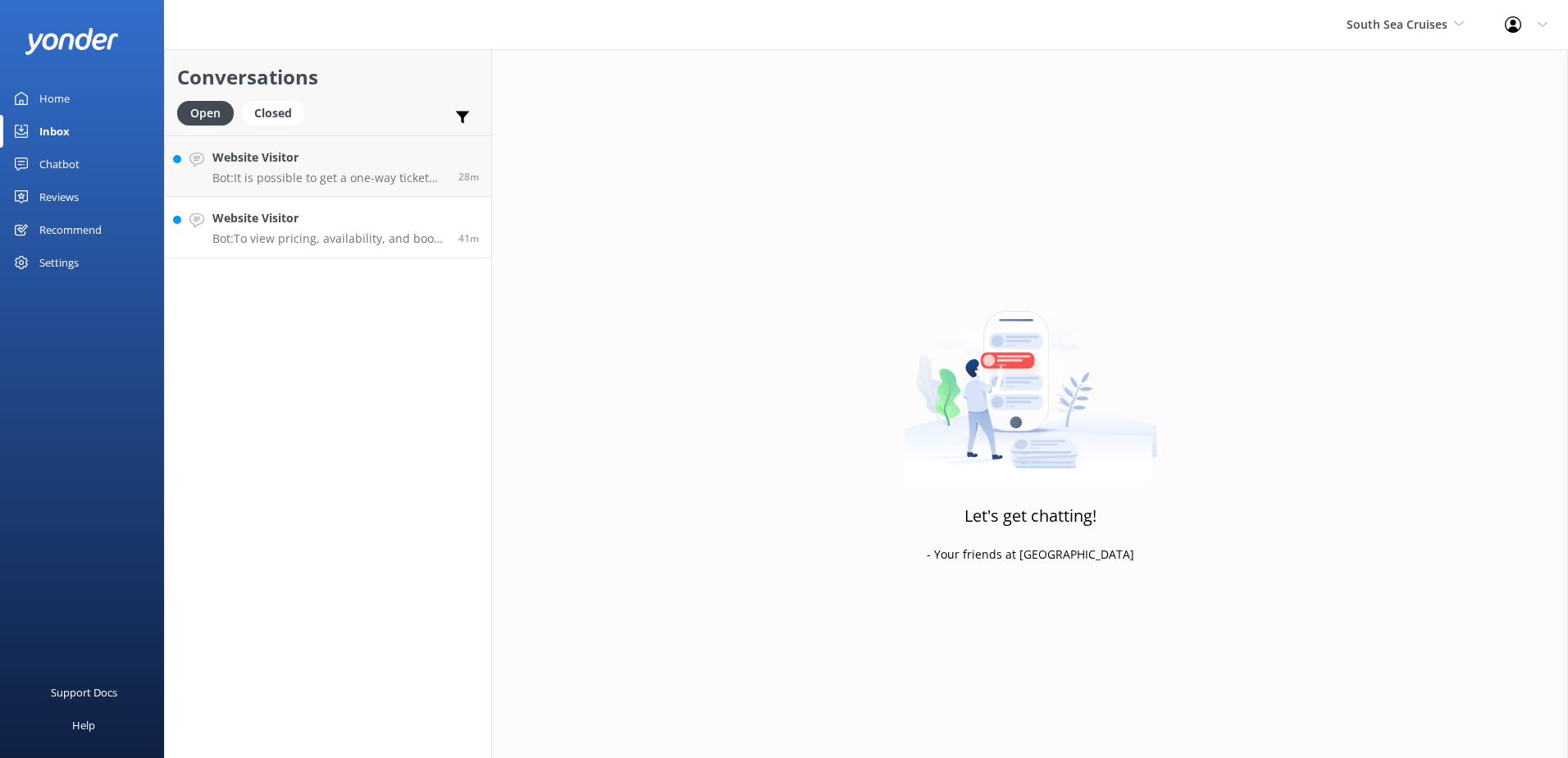
click at [356, 229] on div "Website Visitor Bot: To view pricing, availability, and book a South Sea Island…" at bounding box center [329, 226] width 234 height 36
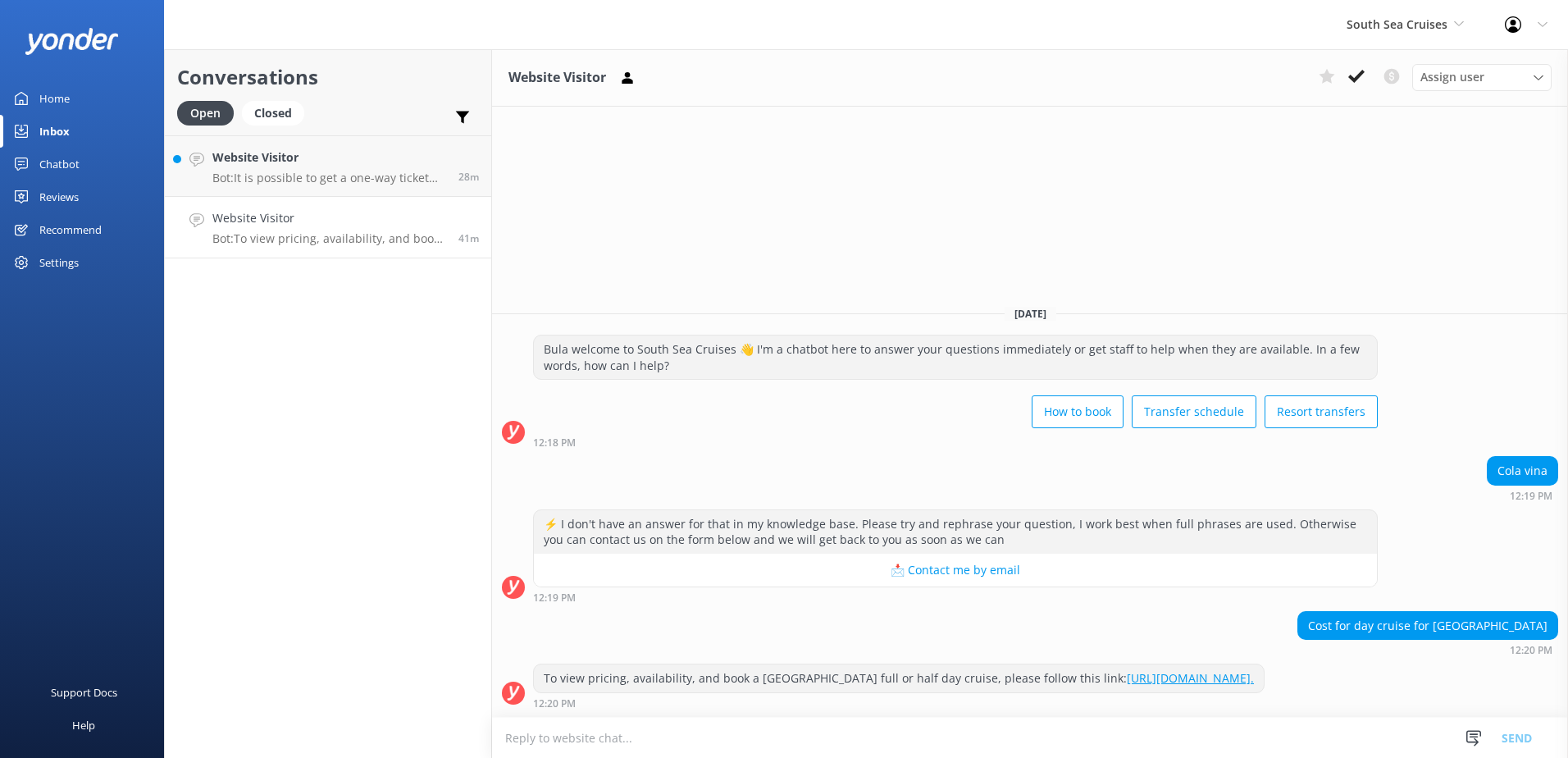
click at [1214, 670] on link "[URL][DOMAIN_NAME]." at bounding box center [1190, 677] width 127 height 16
click at [1237, 670] on link "[URL][DOMAIN_NAME]." at bounding box center [1190, 677] width 127 height 16
click at [1361, 79] on icon at bounding box center [1356, 76] width 16 height 16
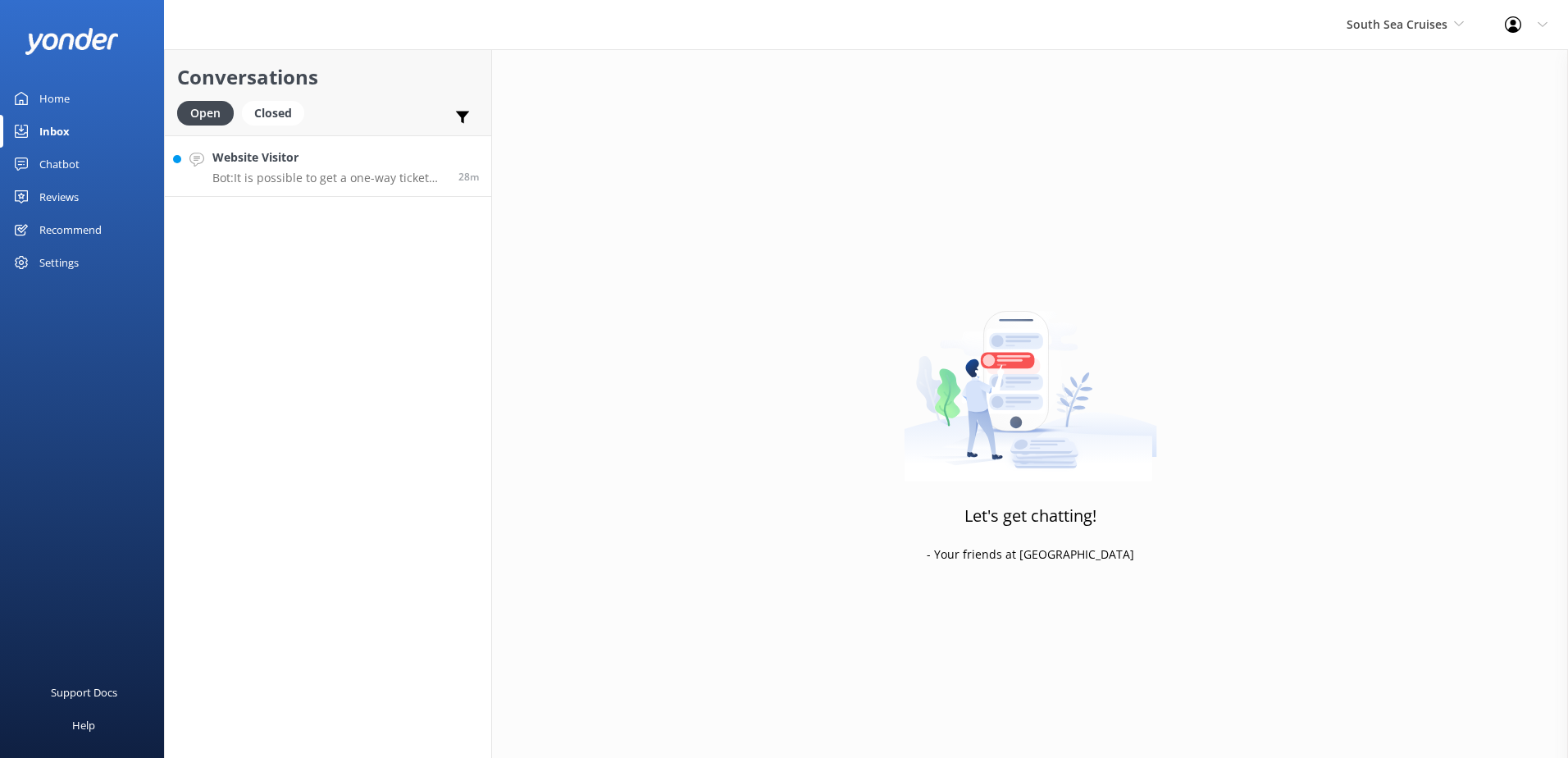
click at [401, 176] on p "Bot: It is possible to get a one-way ticket including one stop. You would need …" at bounding box center [329, 178] width 234 height 15
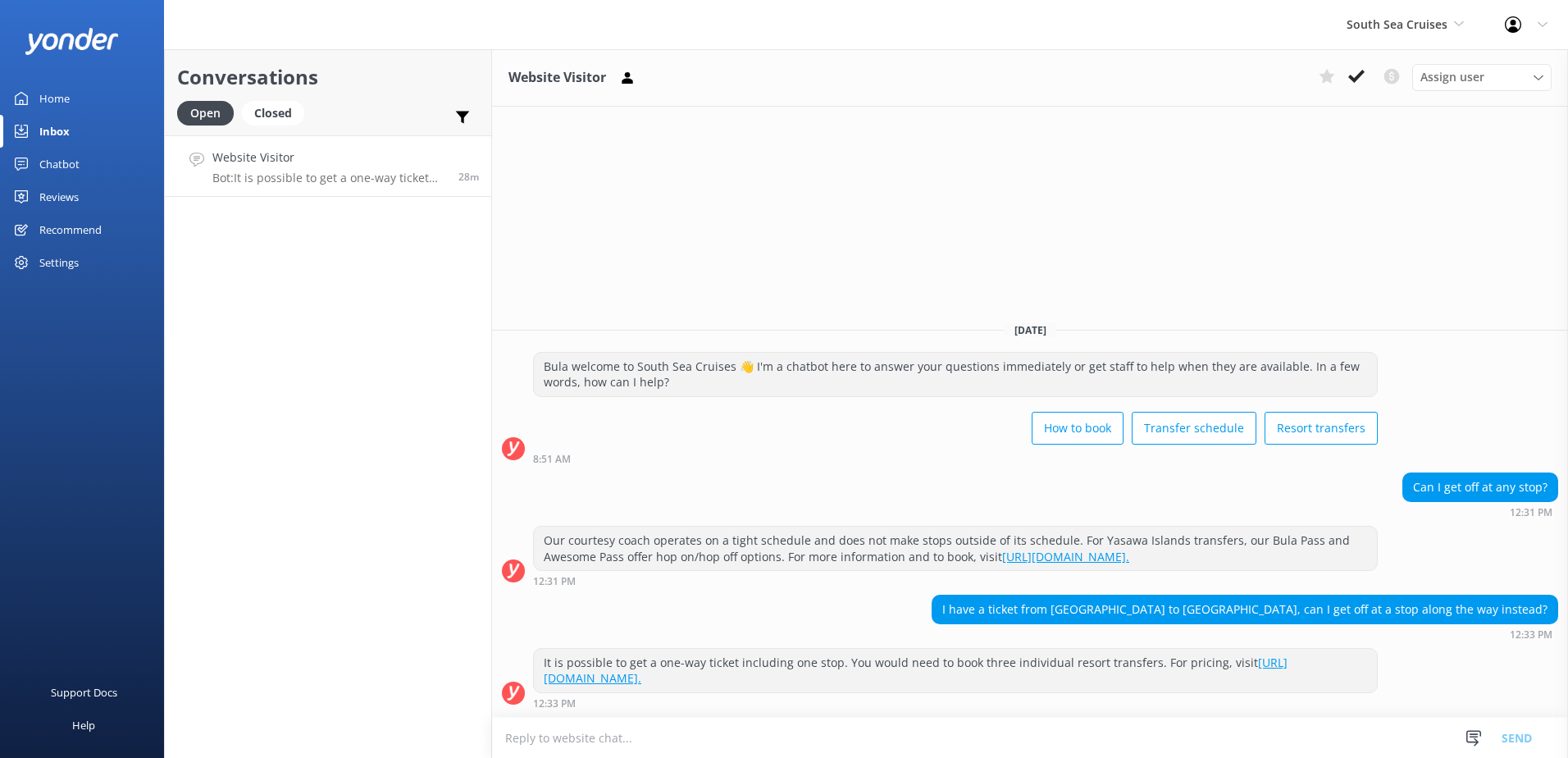
click at [853, 730] on textarea at bounding box center [1030, 738] width 1076 height 40
type textarea "Please note you will not be able to get off stops along the way once you have b…"
click at [1535, 732] on button "Send" at bounding box center [1516, 737] width 61 height 41
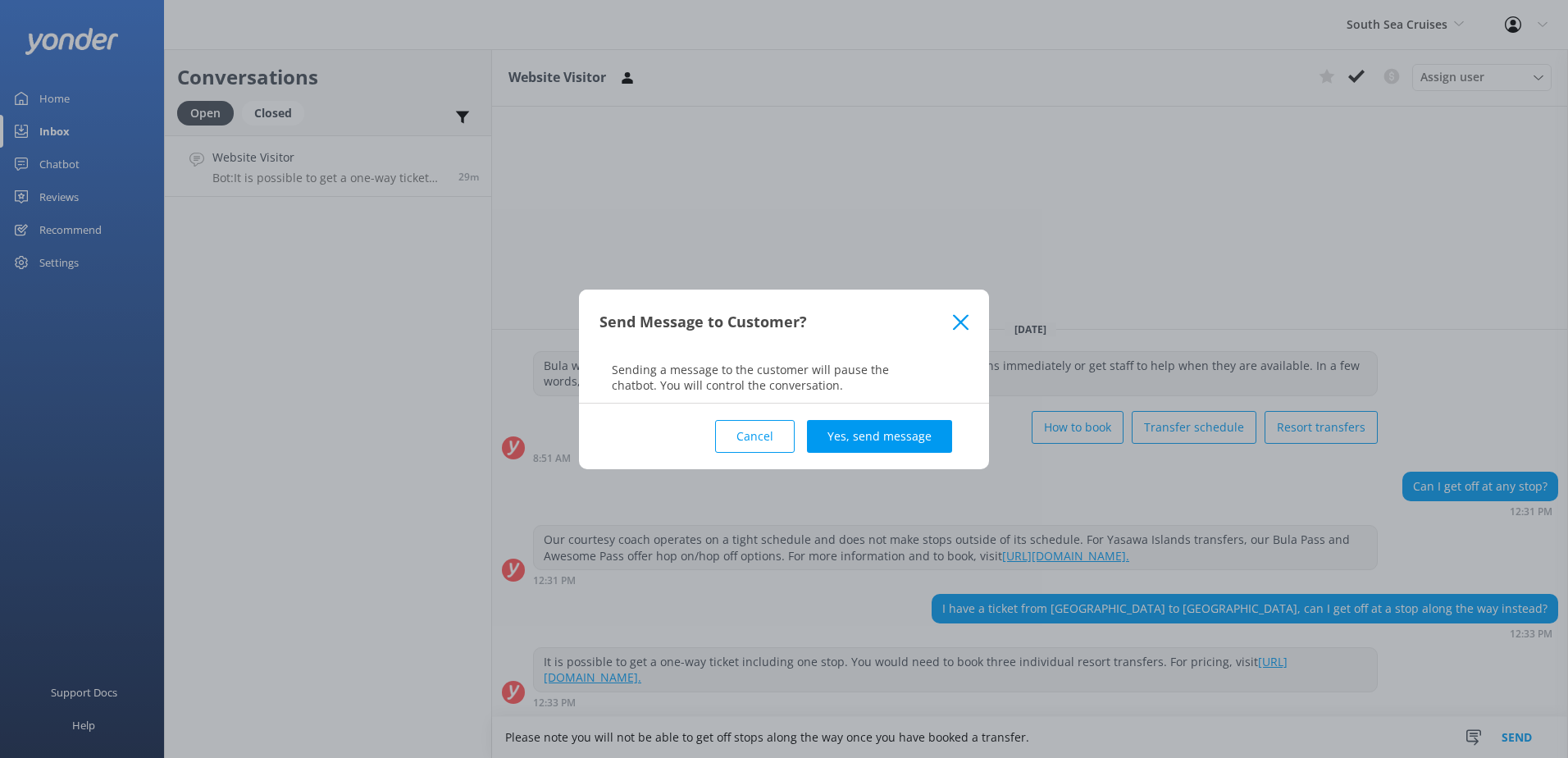
click at [892, 453] on div "Cancel Yes, send message" at bounding box center [784, 436] width 369 height 66
click at [893, 450] on button "Yes, send message" at bounding box center [880, 436] width 145 height 33
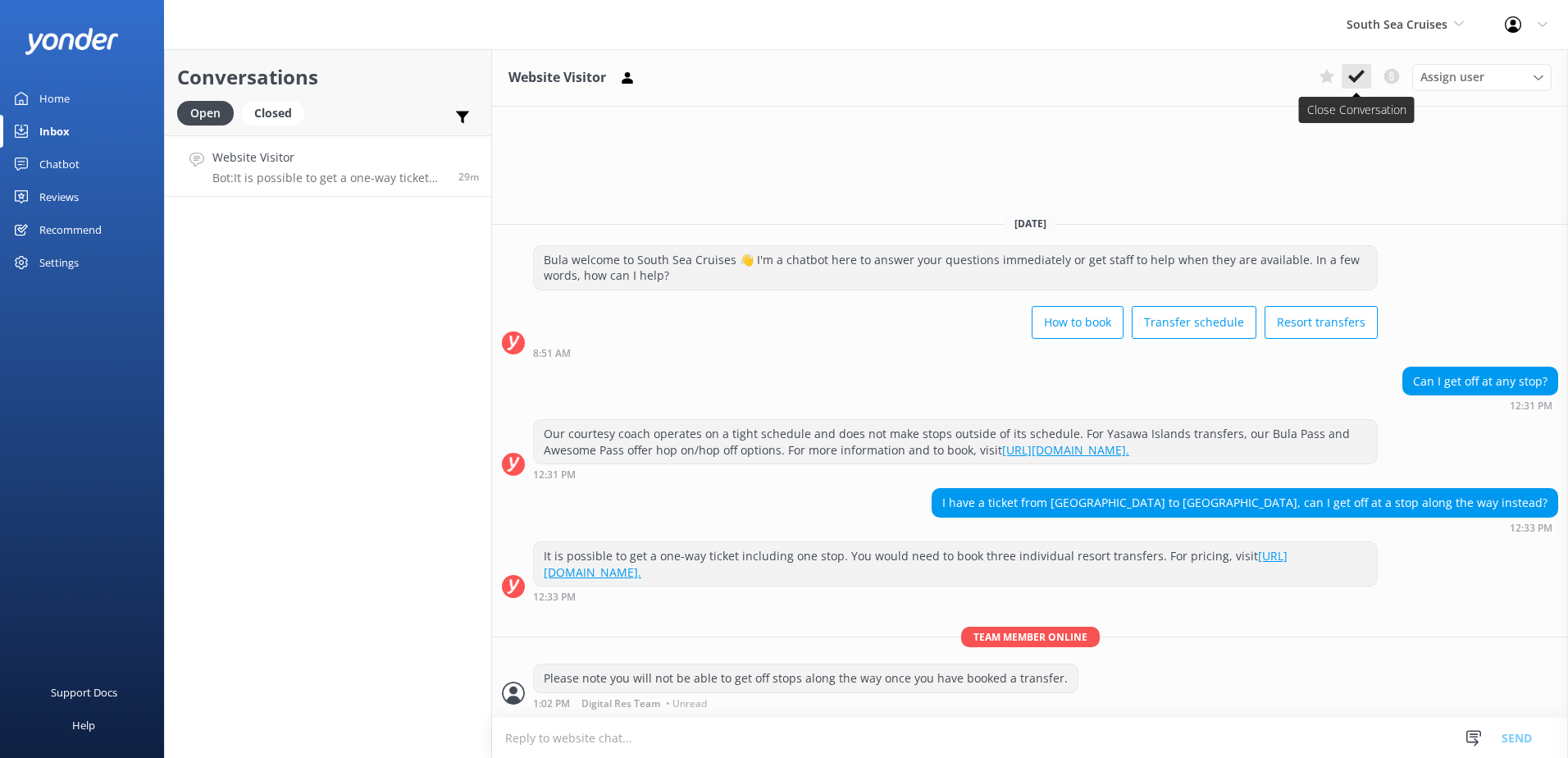
click at [1359, 74] on use at bounding box center [1356, 76] width 16 height 13
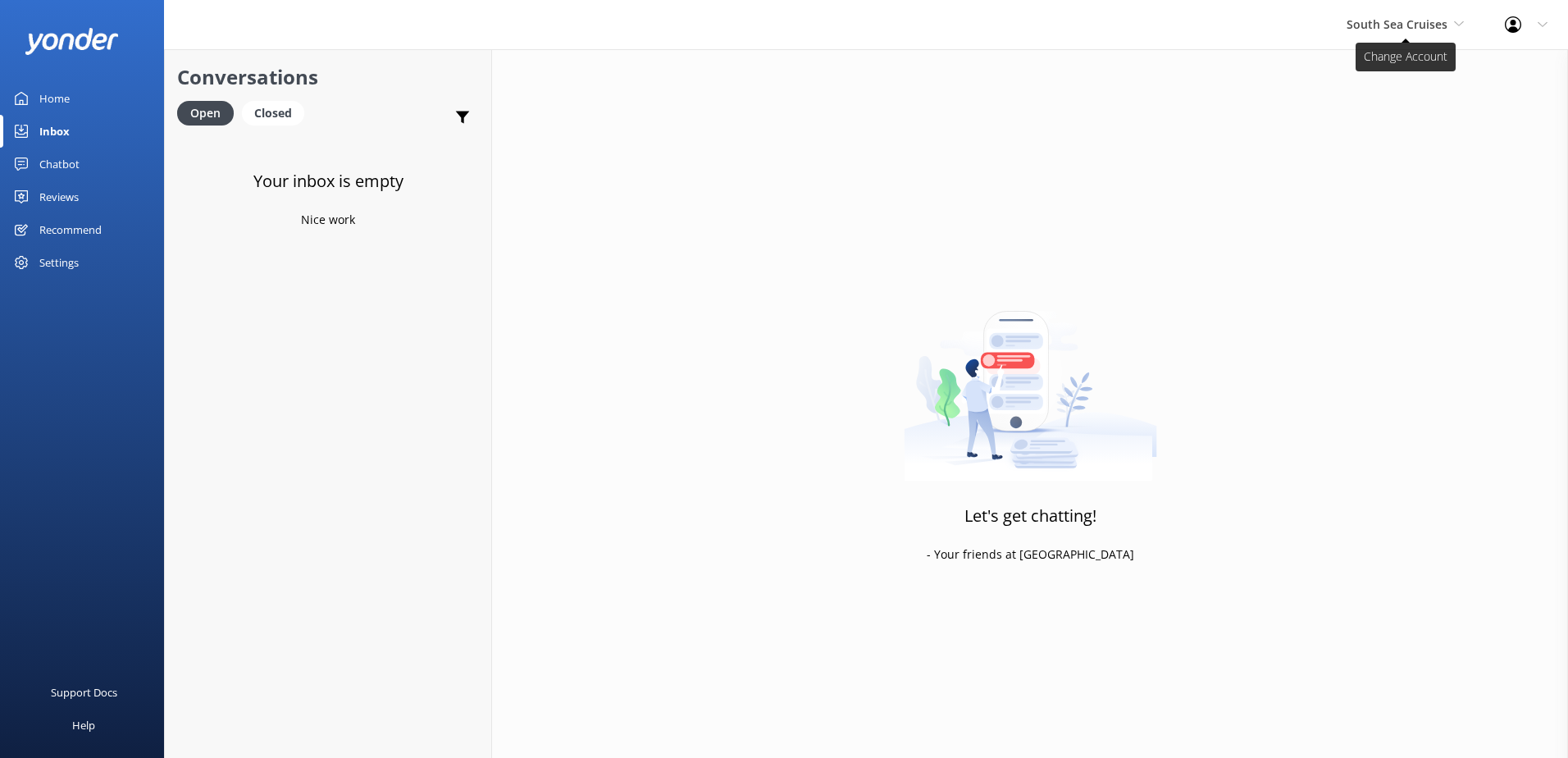
click at [1405, 32] on span "South Sea Cruises" at bounding box center [1405, 25] width 117 height 18
click at [1387, 151] on link "Malamala Beach Club" at bounding box center [1408, 148] width 164 height 39
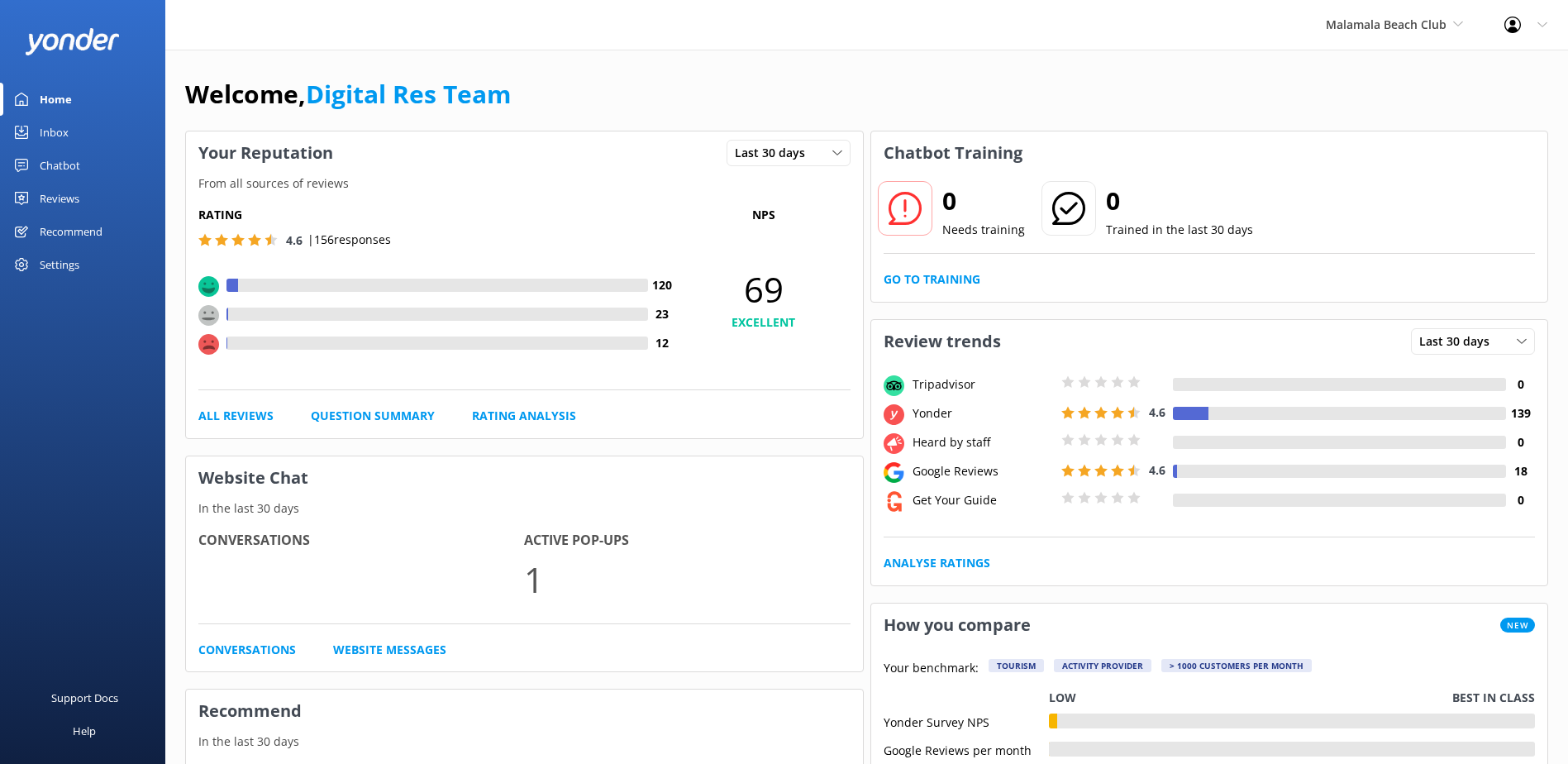
click at [70, 141] on link "Inbox" at bounding box center [82, 132] width 165 height 33
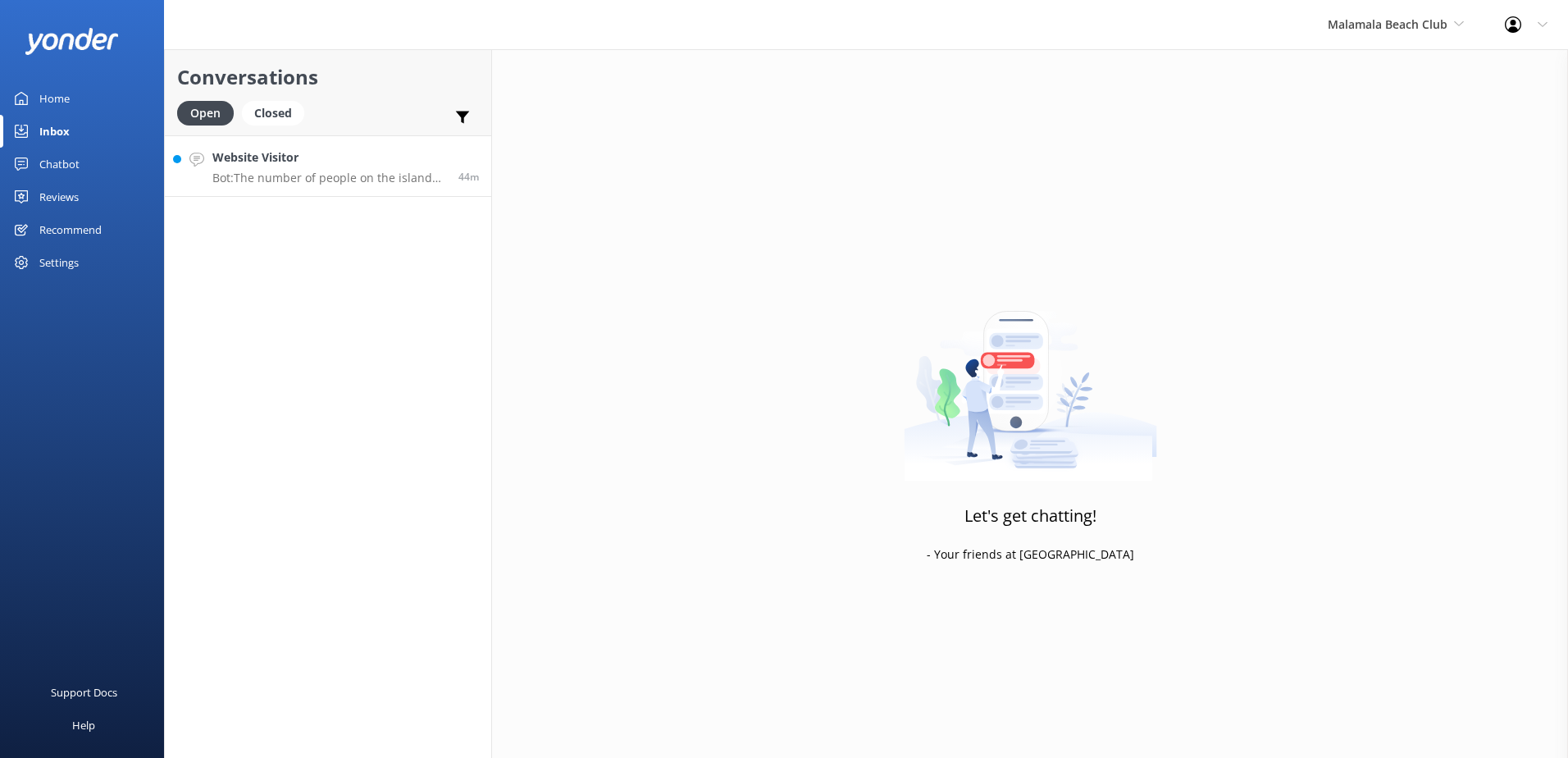
click at [333, 181] on p "Bot: The number of people on the island varies daily. [GEOGRAPHIC_DATA] can acc…" at bounding box center [329, 178] width 234 height 15
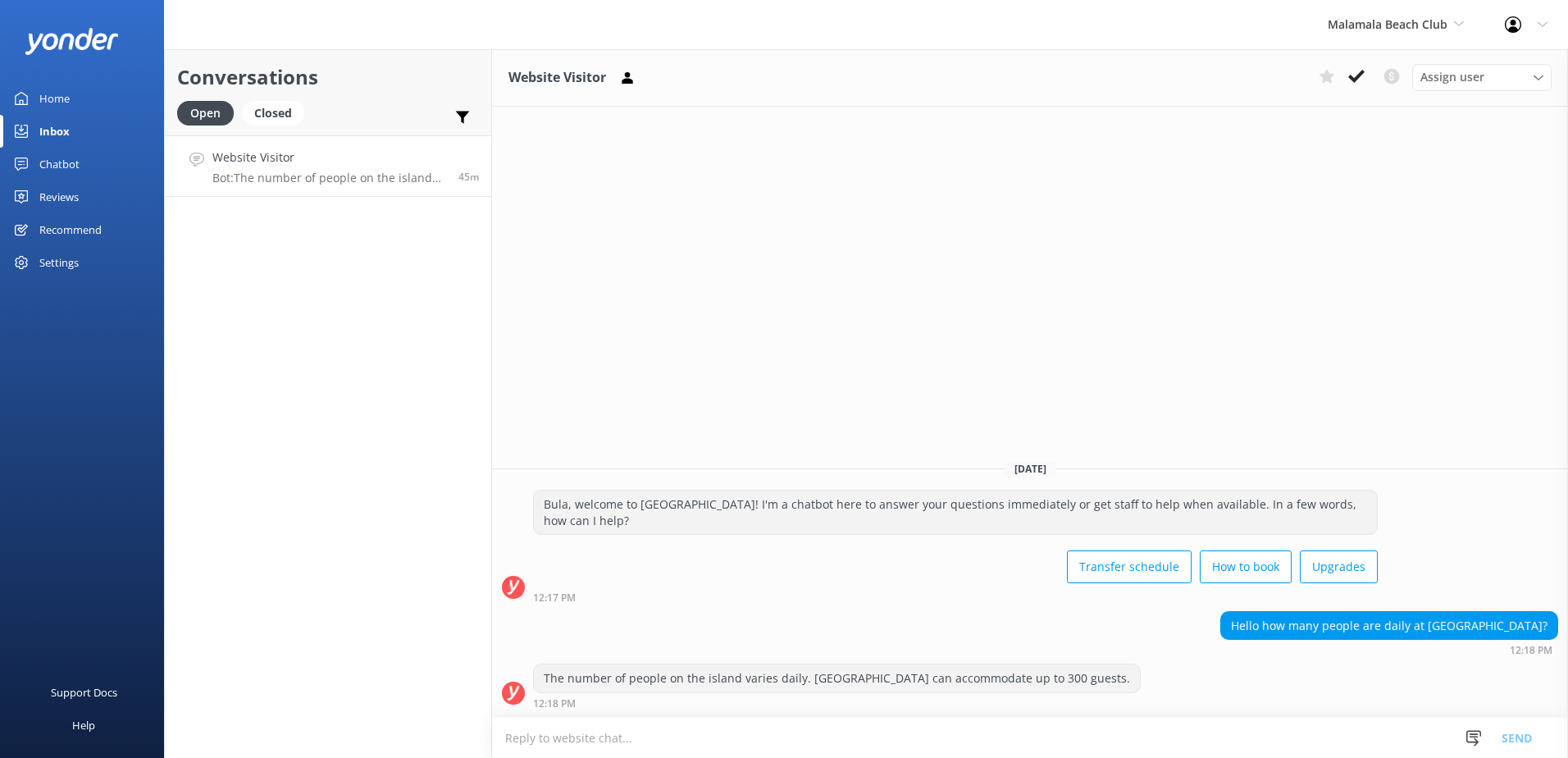
click at [1349, 76] on icon at bounding box center [1356, 76] width 16 height 16
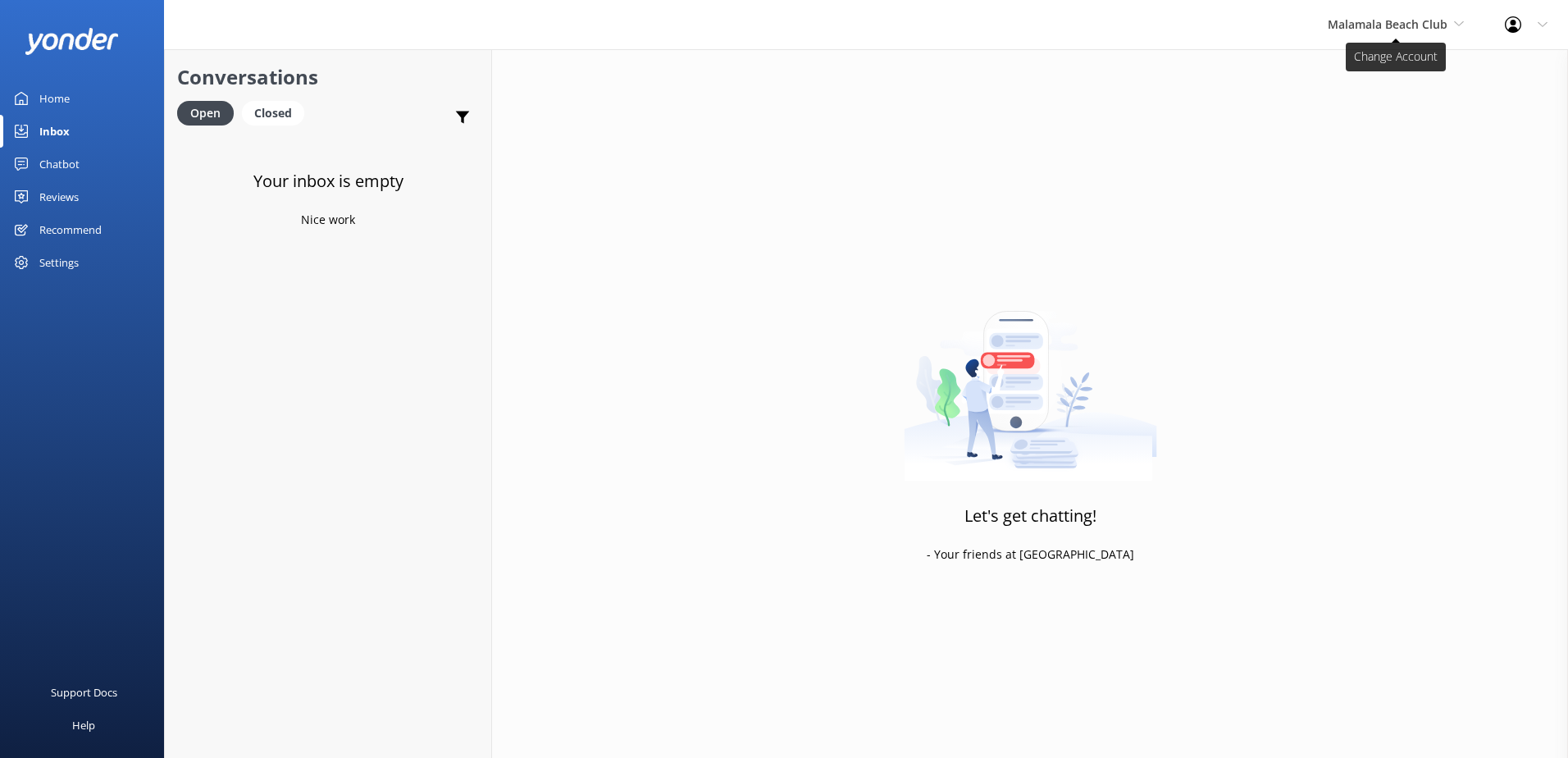
click at [1393, 32] on span "Malamala Beach Club" at bounding box center [1396, 25] width 137 height 18
click at [1397, 177] on link "Awesome Adventures Fiji" at bounding box center [1388, 187] width 164 height 39
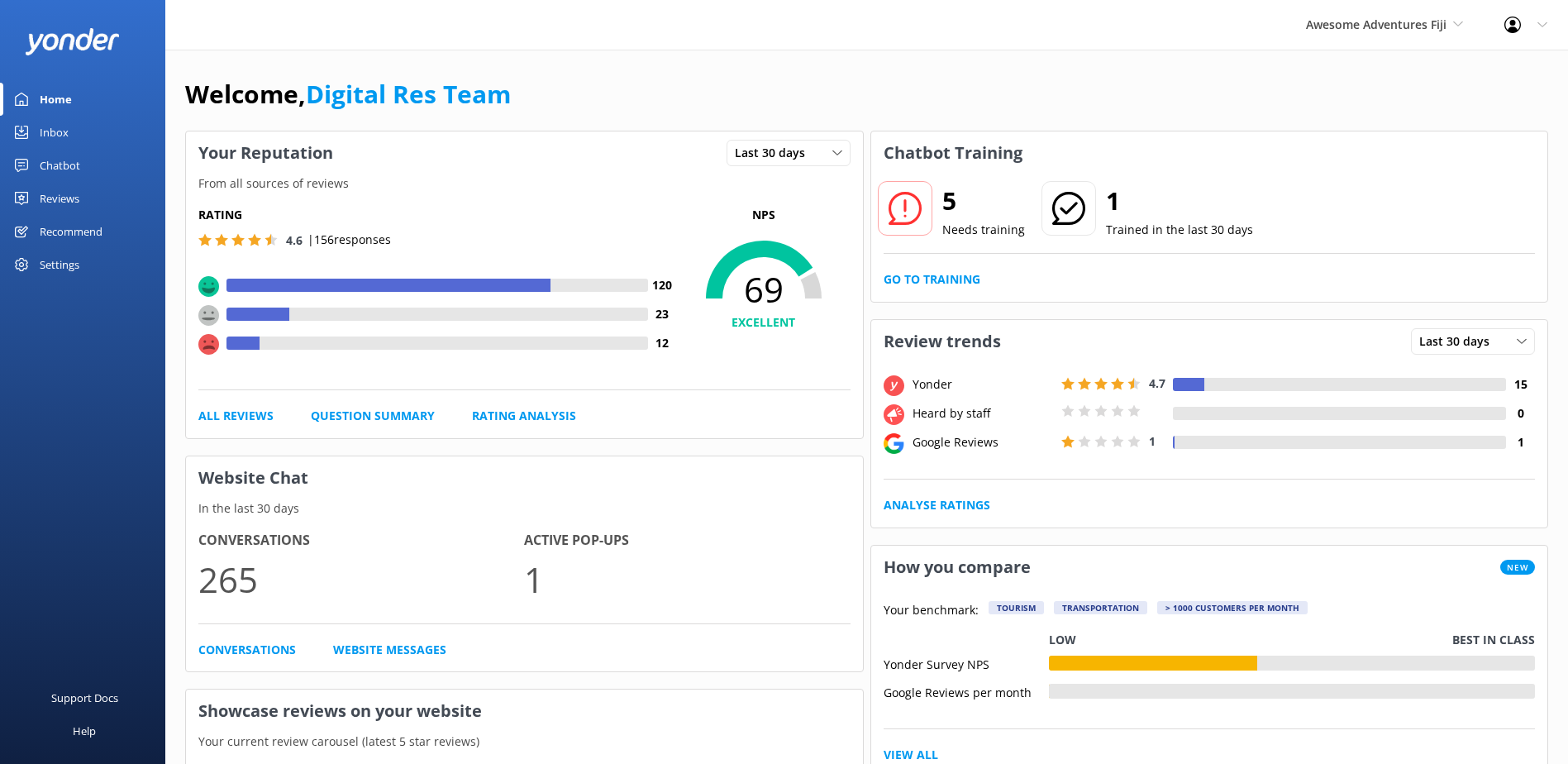
click at [29, 134] on link "Inbox" at bounding box center [82, 132] width 165 height 33
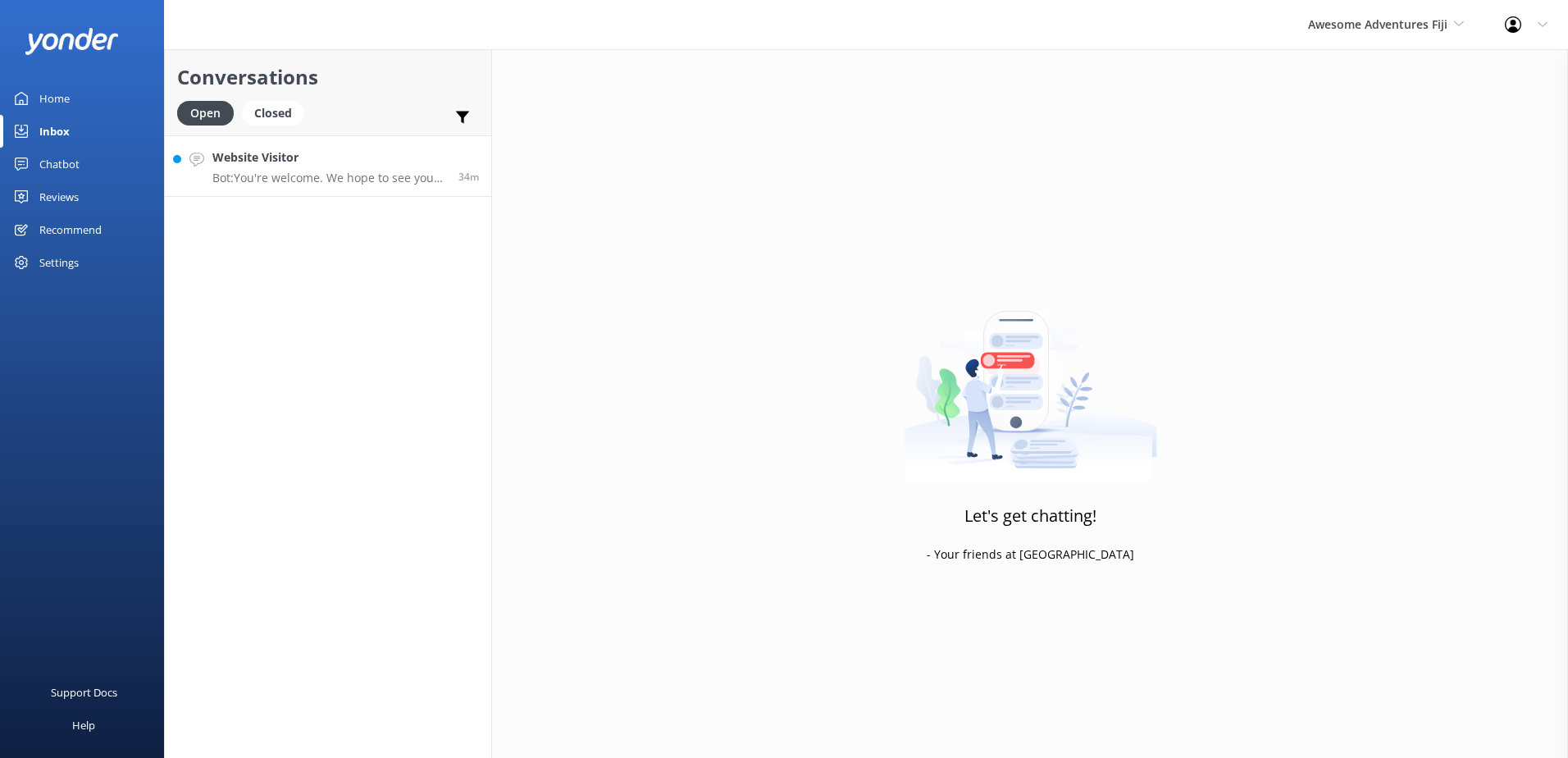
click at [233, 167] on h4 "Website Visitor" at bounding box center [329, 158] width 234 height 18
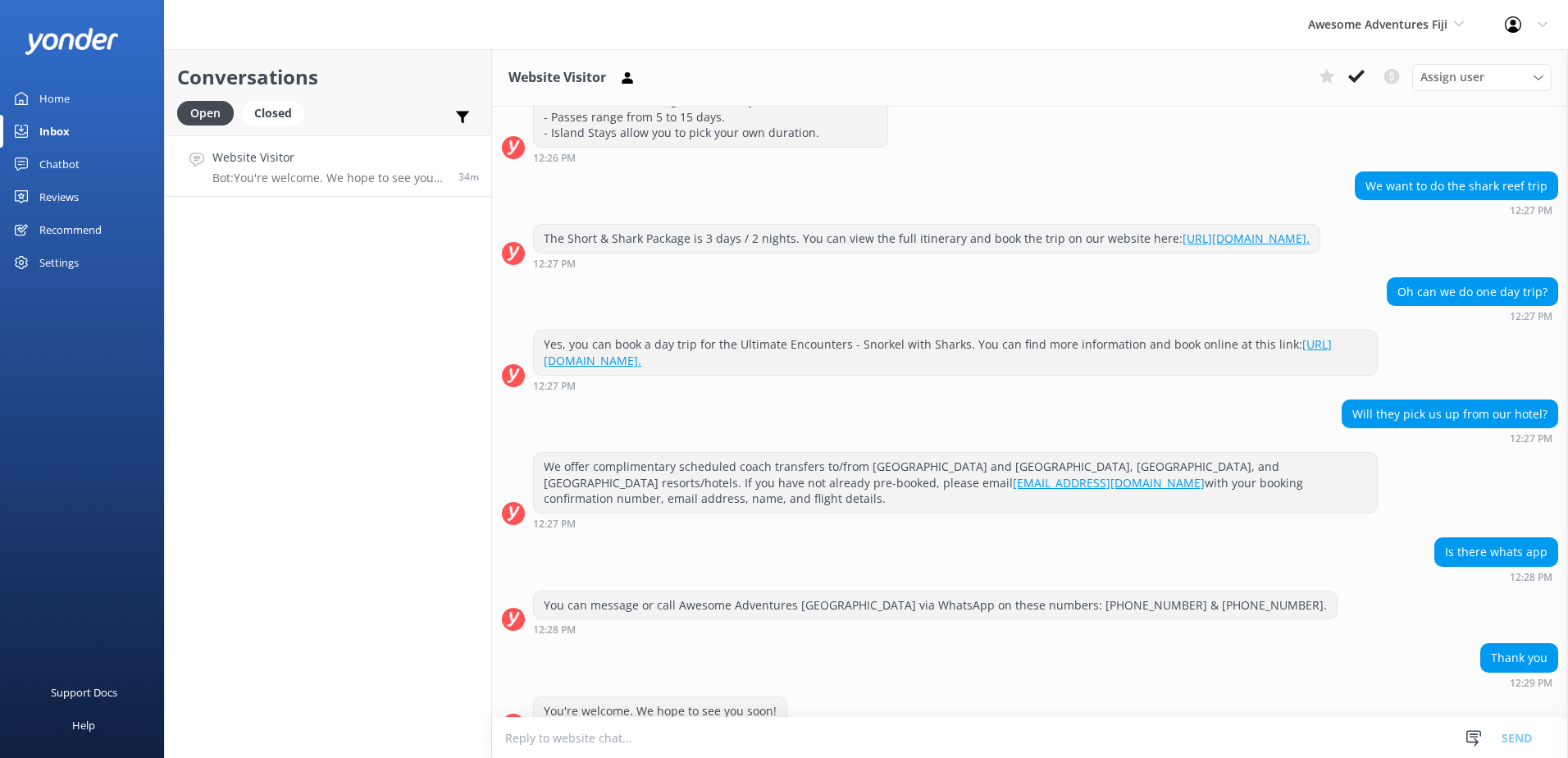
scroll to position [530, 0]
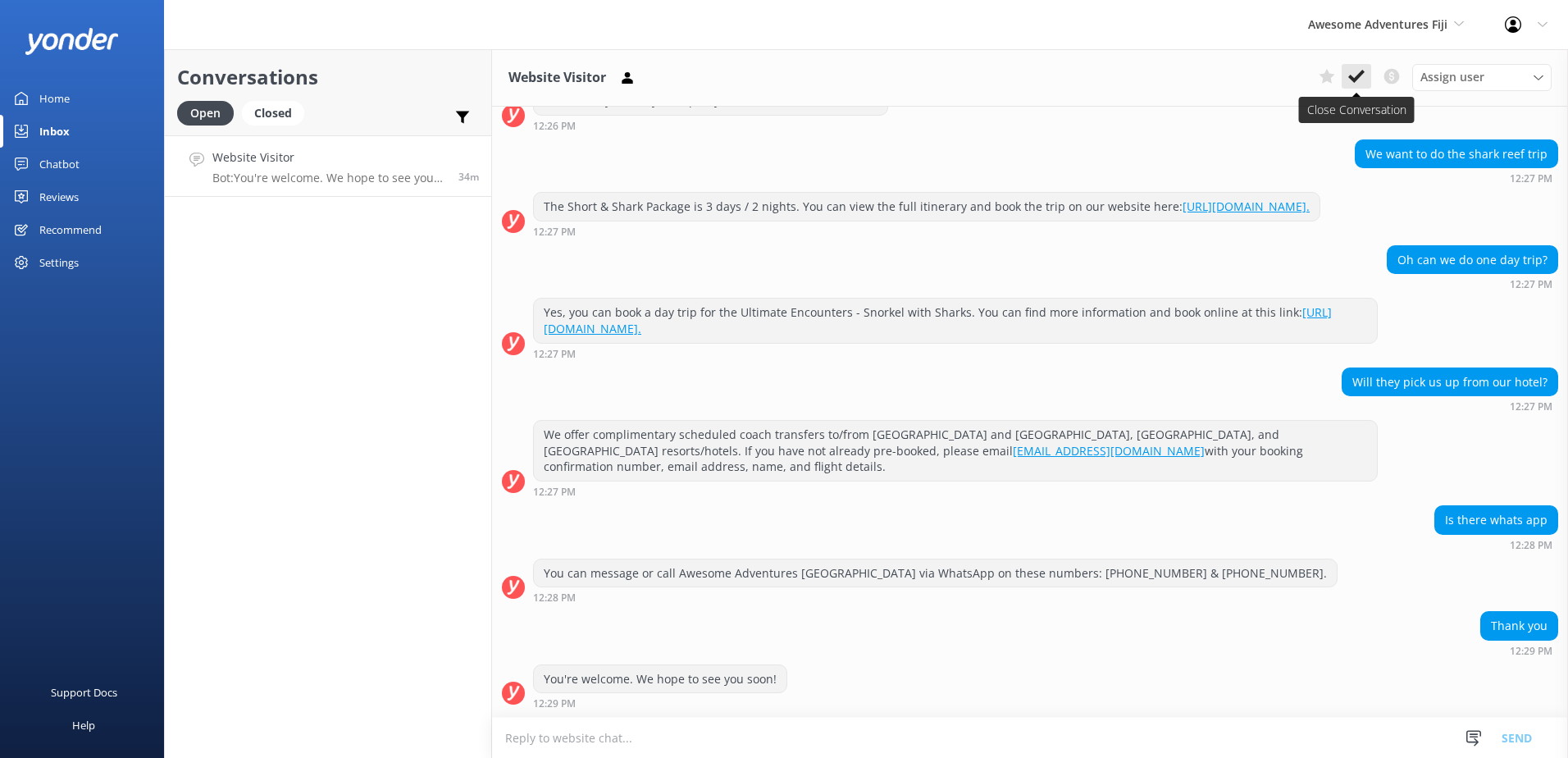
click at [1367, 76] on button at bounding box center [1356, 76] width 29 height 25
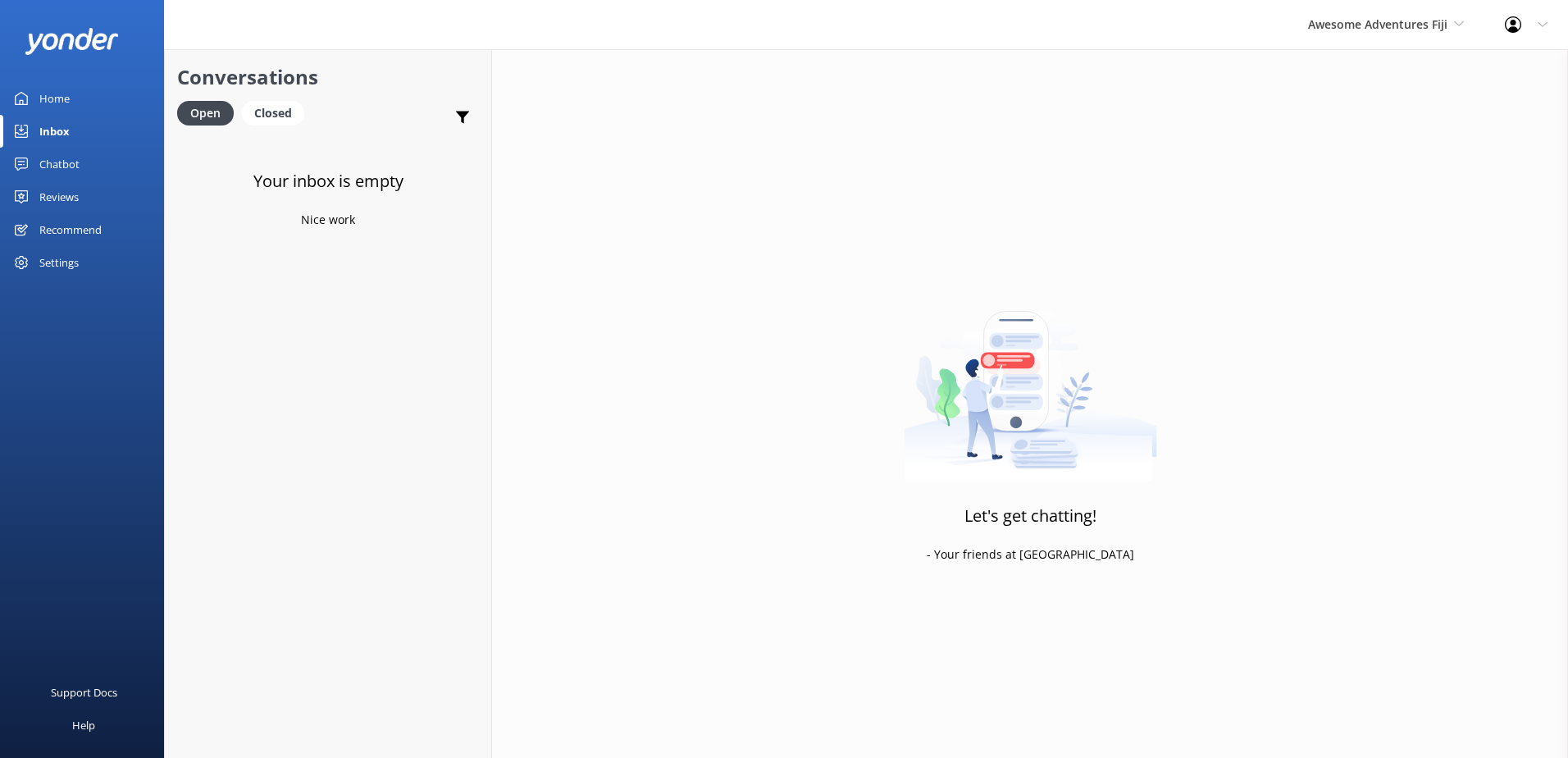
click at [1391, 36] on div "Awesome Adventures Fiji South Sea Sailing South Sea Cruises Malamala Beach Club…" at bounding box center [1386, 25] width 197 height 49
click at [1399, 213] on link "Blue Lagoon Cruises" at bounding box center [1369, 226] width 164 height 39
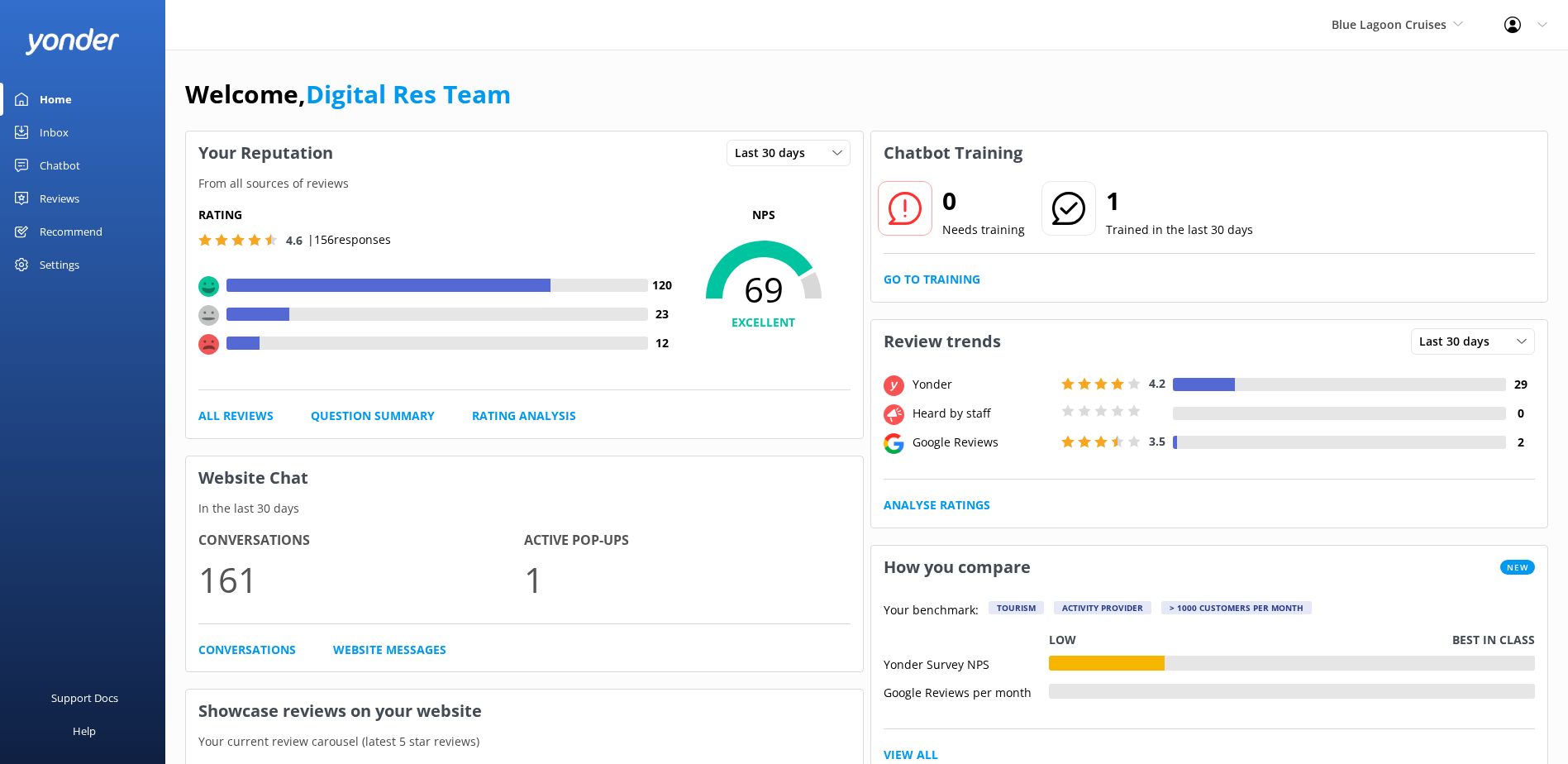
click at [71, 136] on link "Inbox" at bounding box center [82, 132] width 165 height 33
